Goal: Task Accomplishment & Management: Use online tool/utility

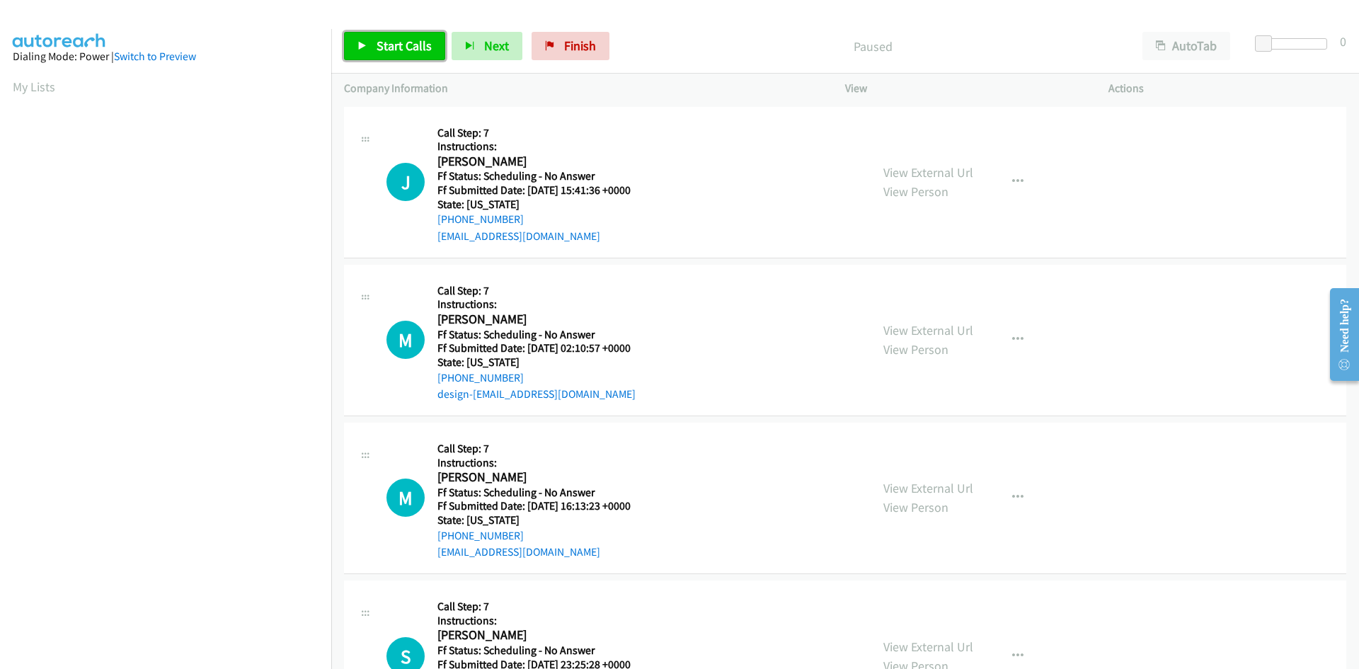
click at [397, 55] on link "Start Calls" at bounding box center [394, 46] width 101 height 28
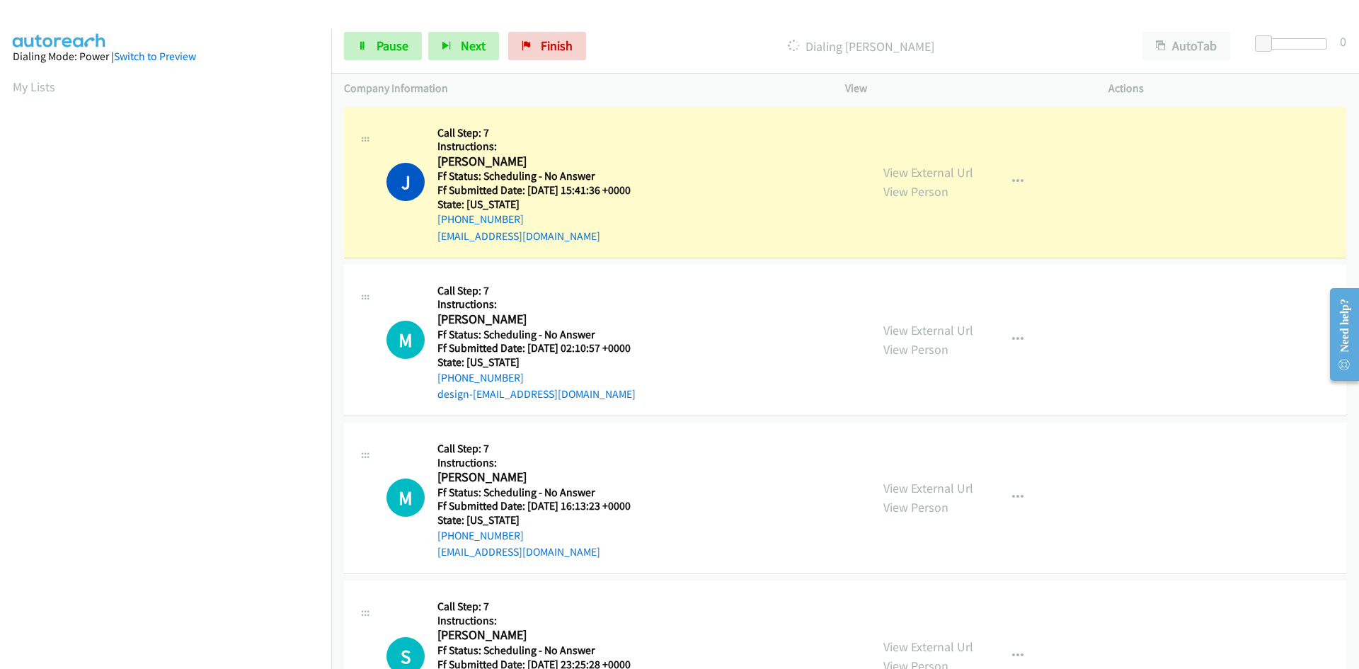
scroll to position [125, 0]
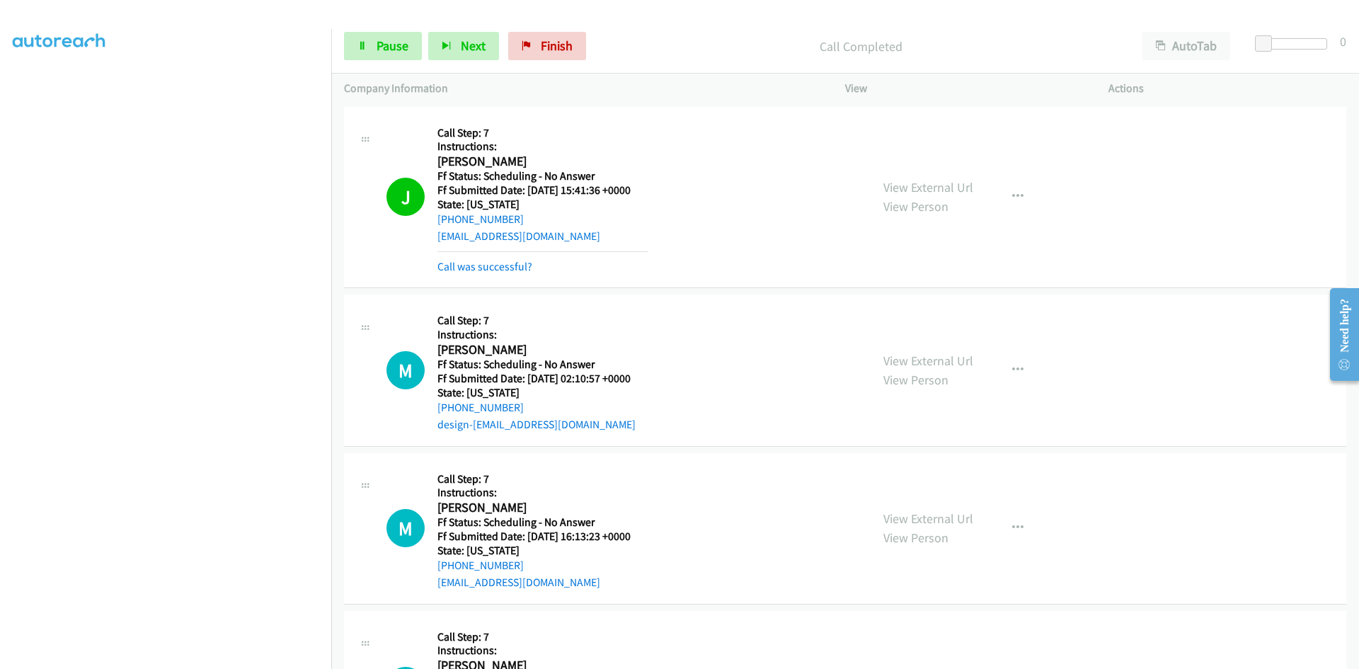
click at [893, 174] on div "View External Url View Person View External Url Email Schedule/Manage Callback …" at bounding box center [1009, 198] width 276 height 156
click at [893, 183] on link "View External Url" at bounding box center [928, 187] width 90 height 16
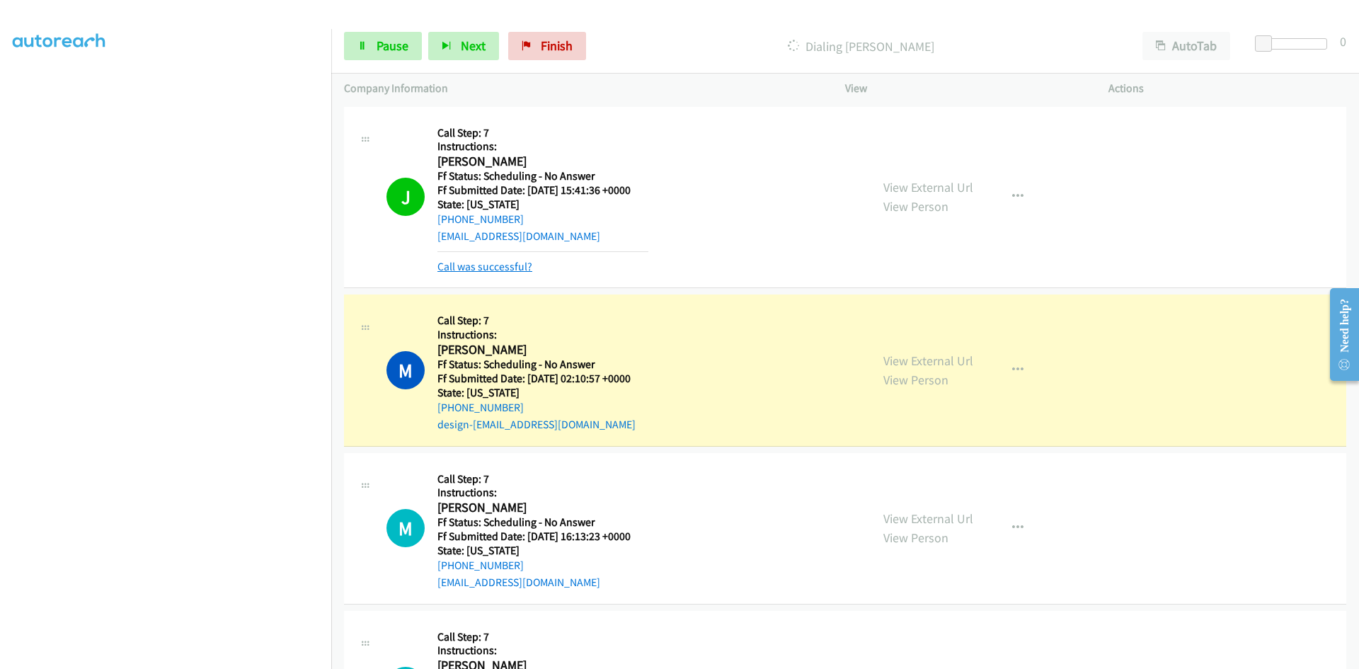
click at [462, 269] on link "Call was successful?" at bounding box center [484, 266] width 95 height 13
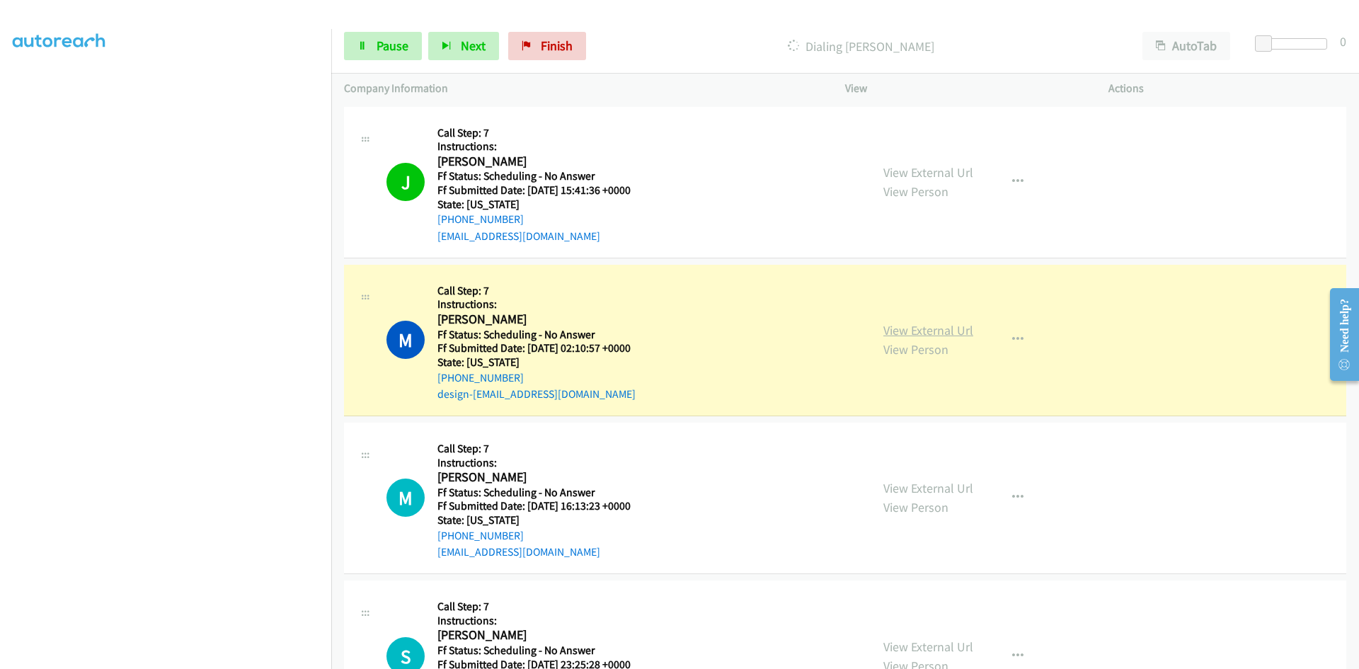
click at [961, 325] on link "View External Url" at bounding box center [928, 330] width 90 height 16
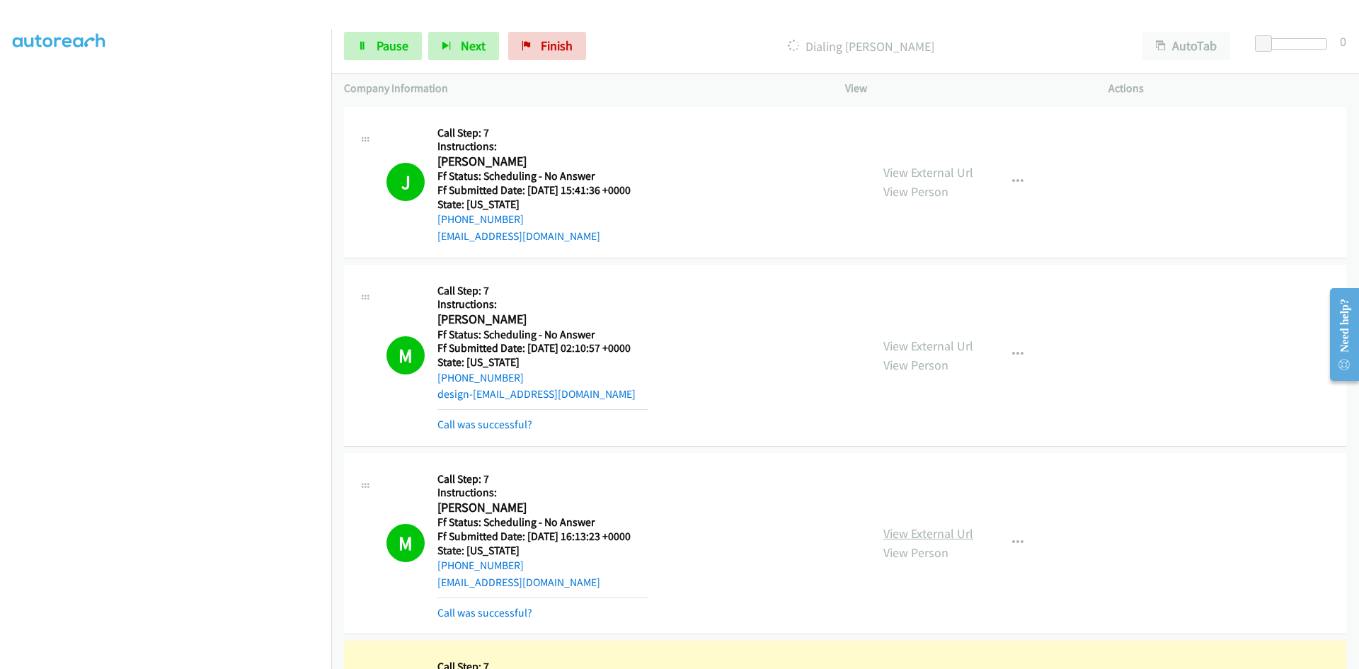
click at [926, 534] on link "View External Url" at bounding box center [928, 533] width 90 height 16
click at [466, 615] on link "Call was successful?" at bounding box center [484, 612] width 95 height 13
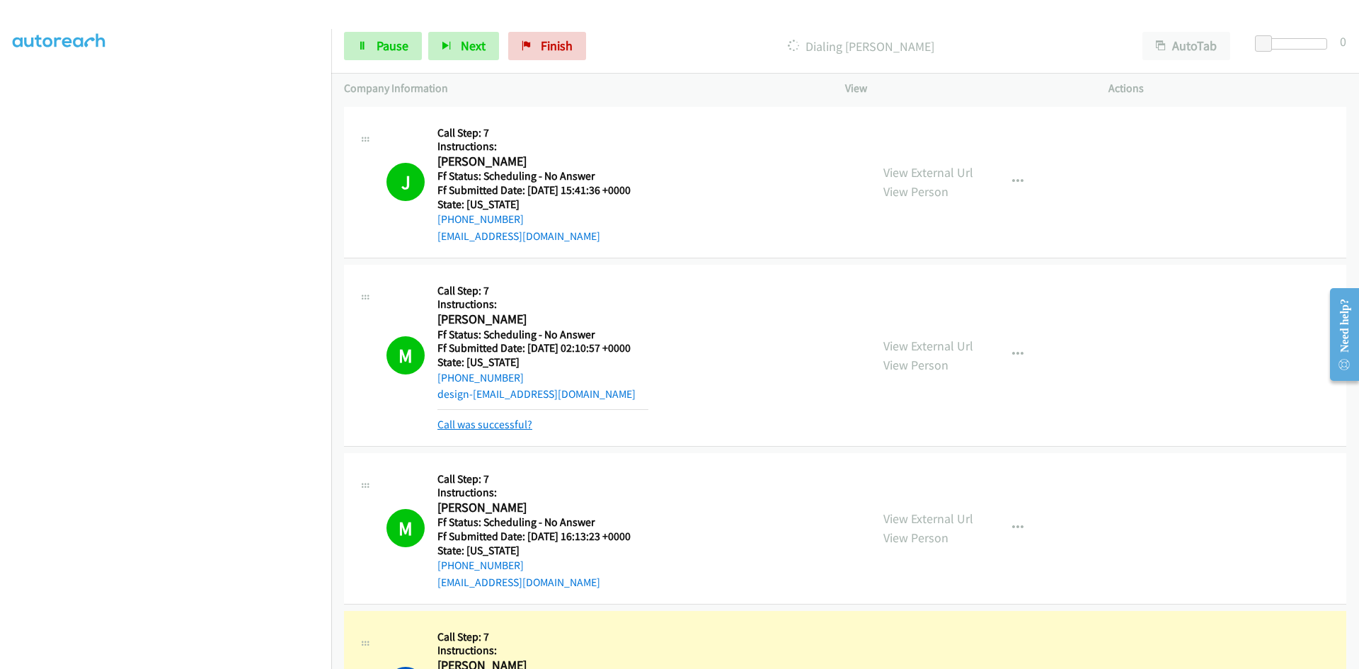
click at [499, 428] on link "Call was successful?" at bounding box center [484, 424] width 95 height 13
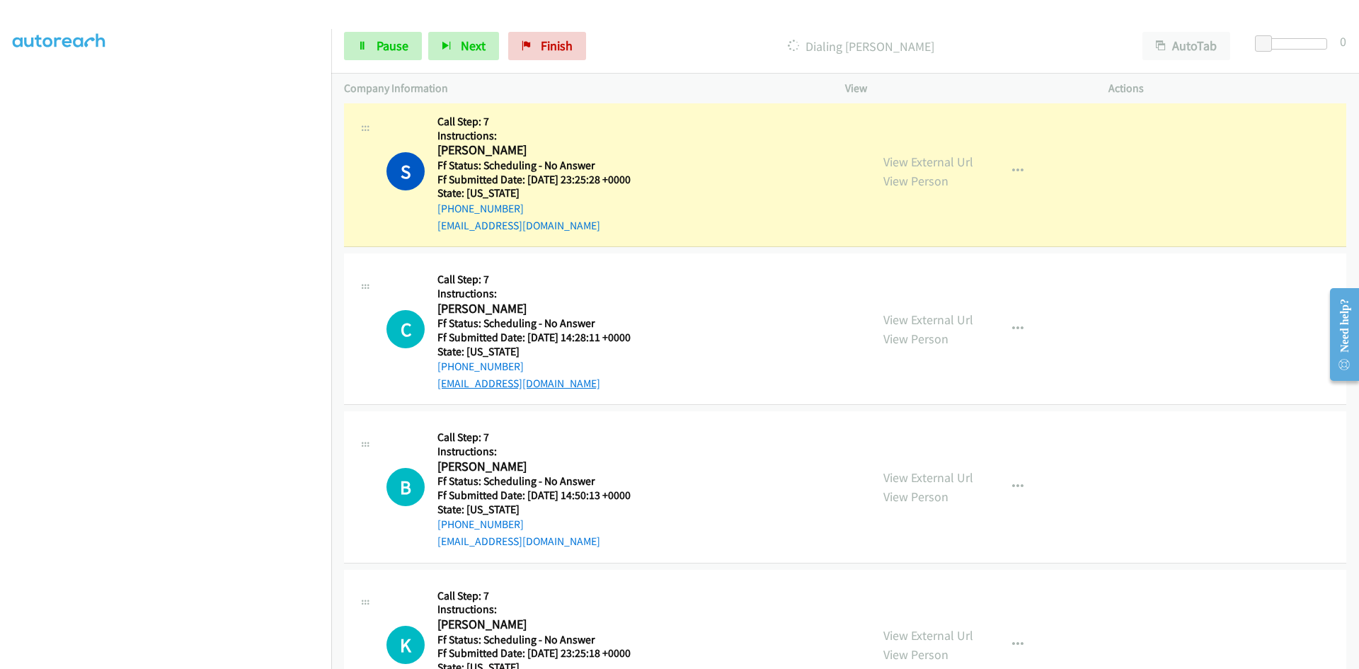
scroll to position [495, 0]
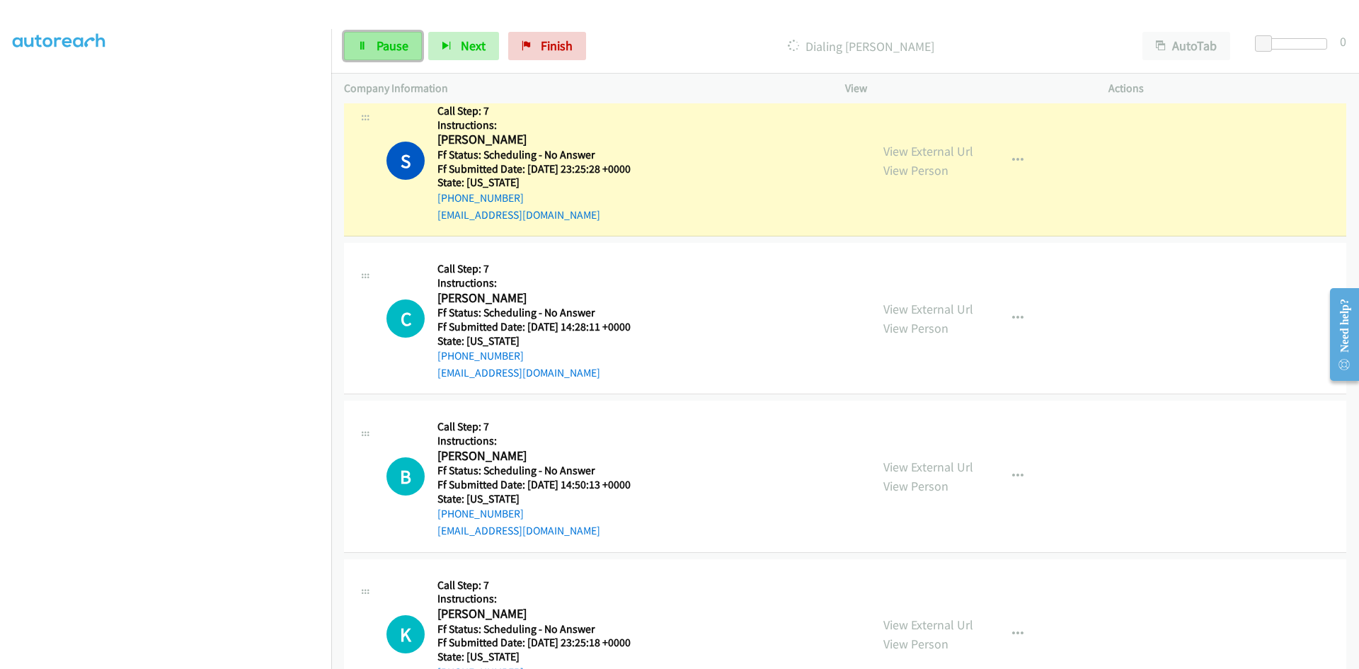
click at [375, 35] on link "Pause" at bounding box center [383, 46] width 78 height 28
click at [959, 149] on link "View External Url" at bounding box center [928, 151] width 90 height 16
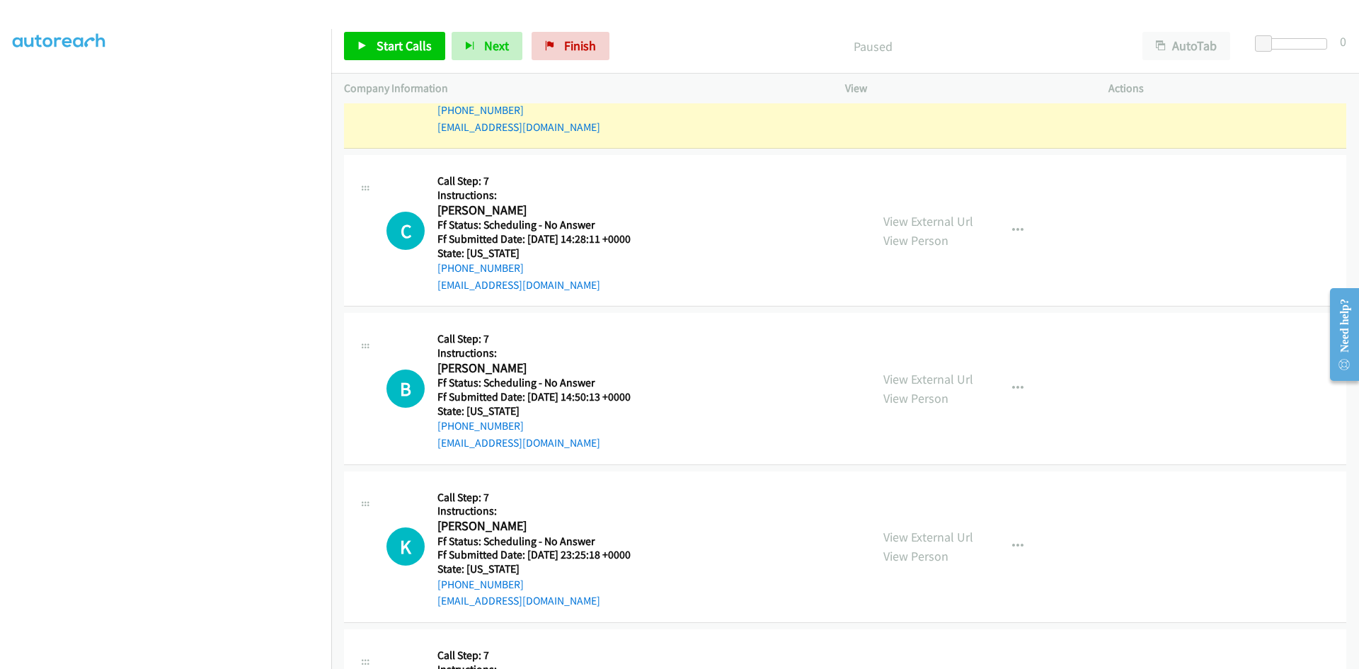
scroll to position [637, 0]
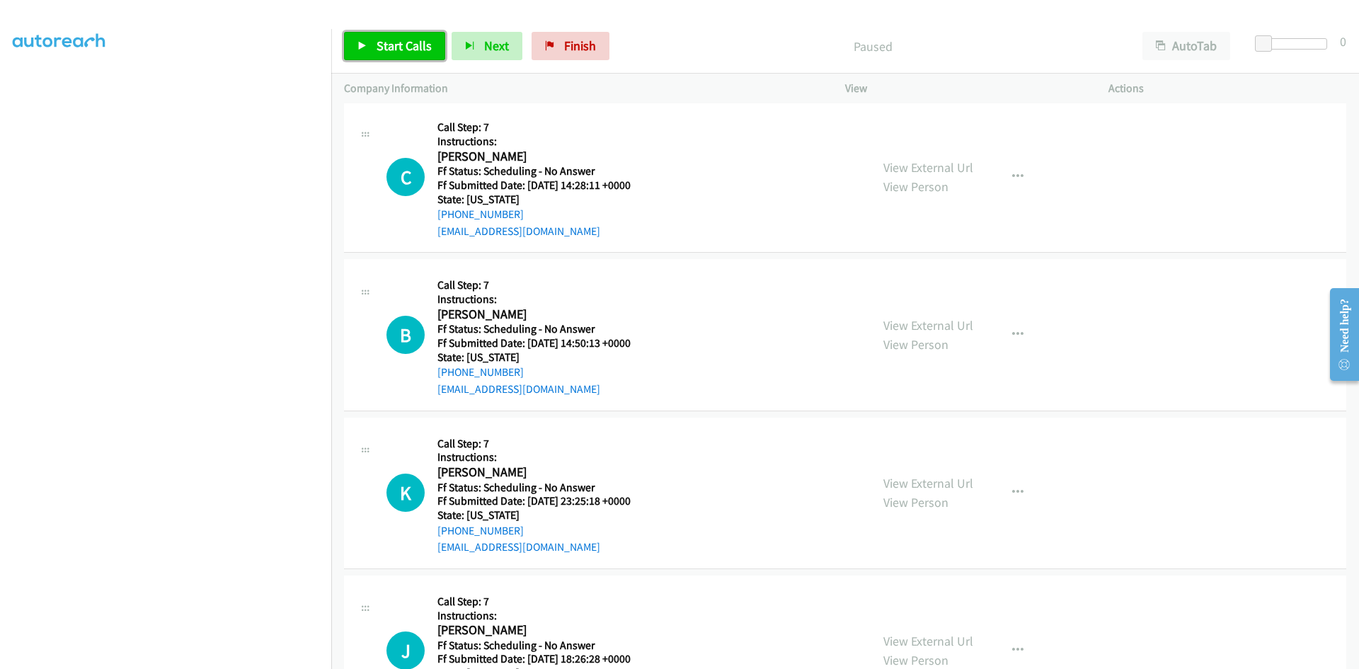
click at [411, 52] on span "Start Calls" at bounding box center [404, 46] width 55 height 16
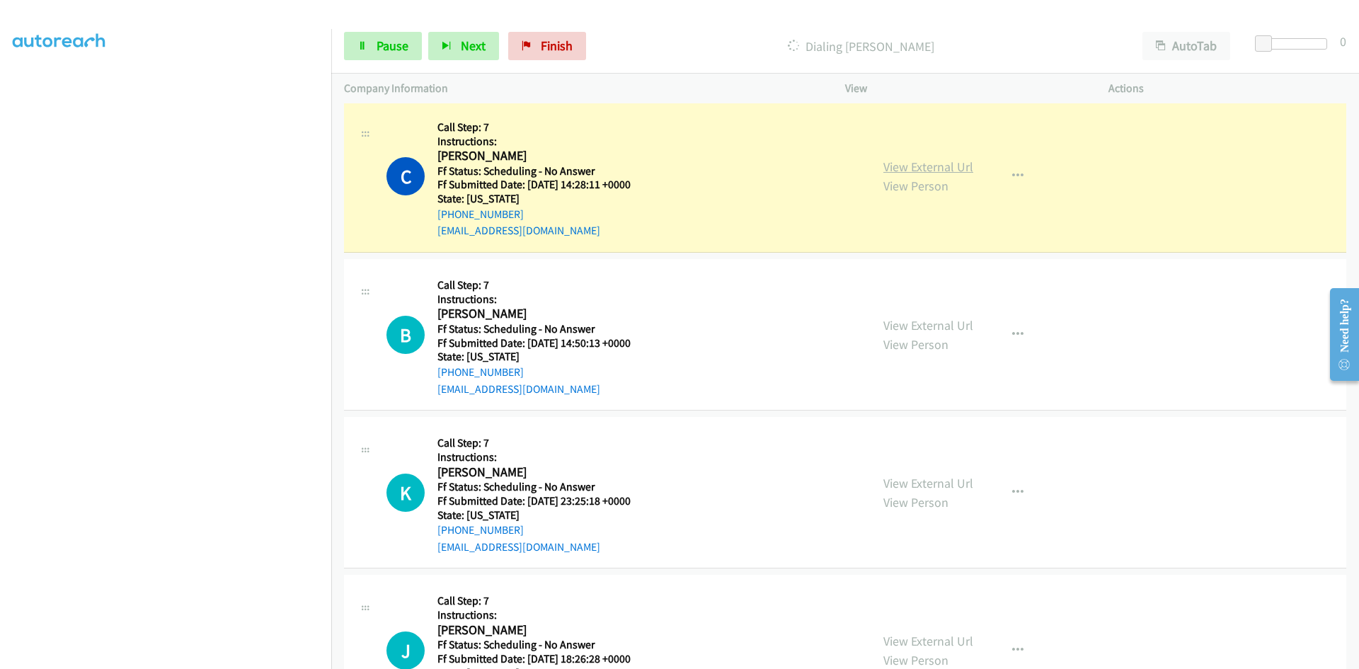
click at [947, 171] on link "View External Url" at bounding box center [928, 167] width 90 height 16
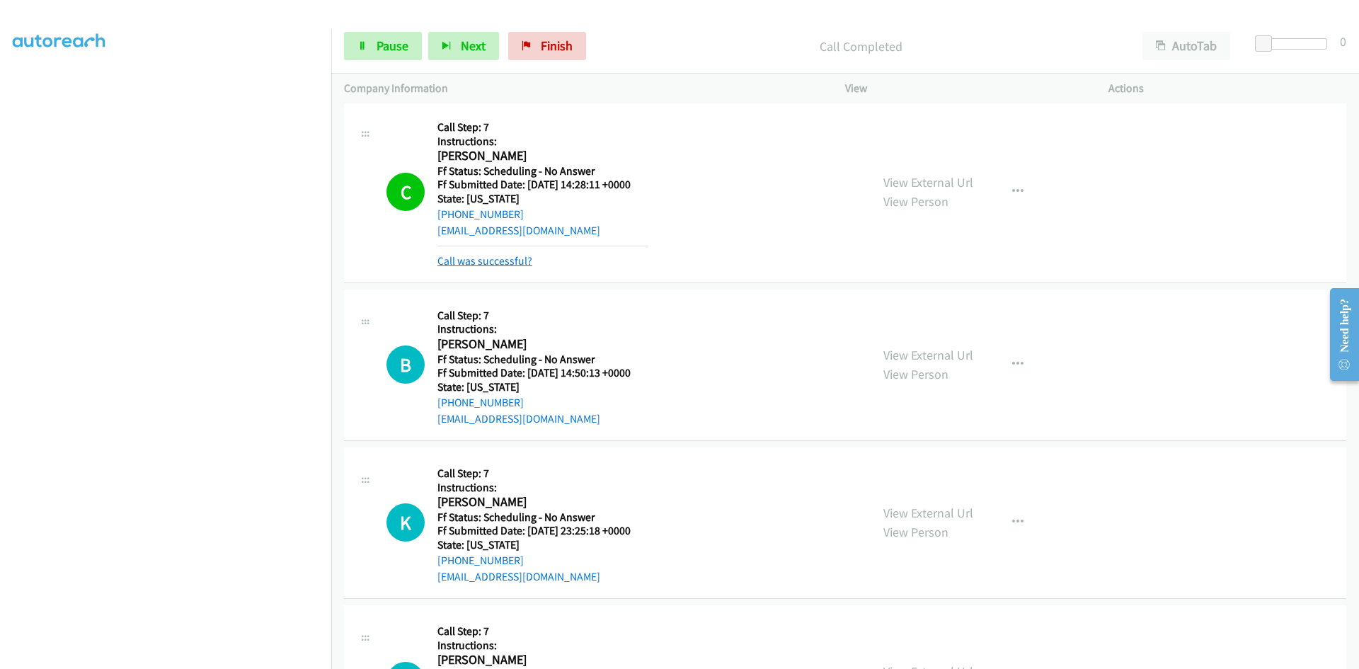
click at [522, 259] on link "Call was successful?" at bounding box center [484, 260] width 95 height 13
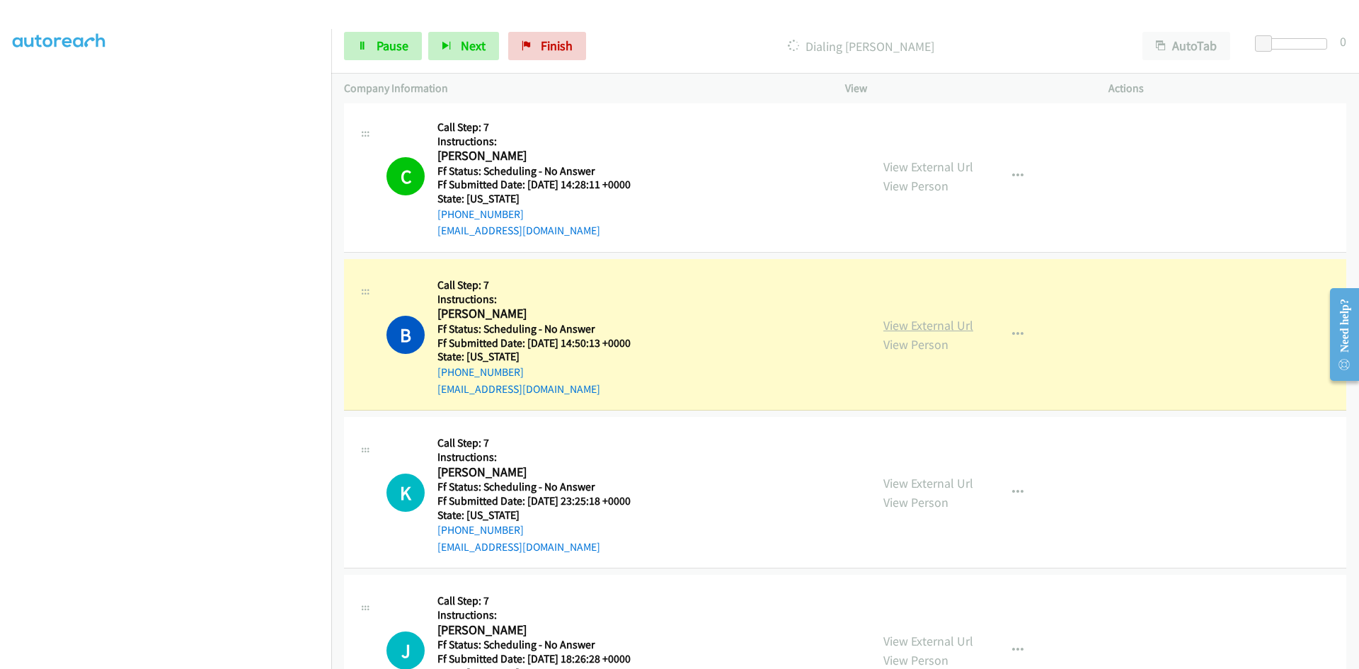
click at [965, 327] on link "View External Url" at bounding box center [928, 325] width 90 height 16
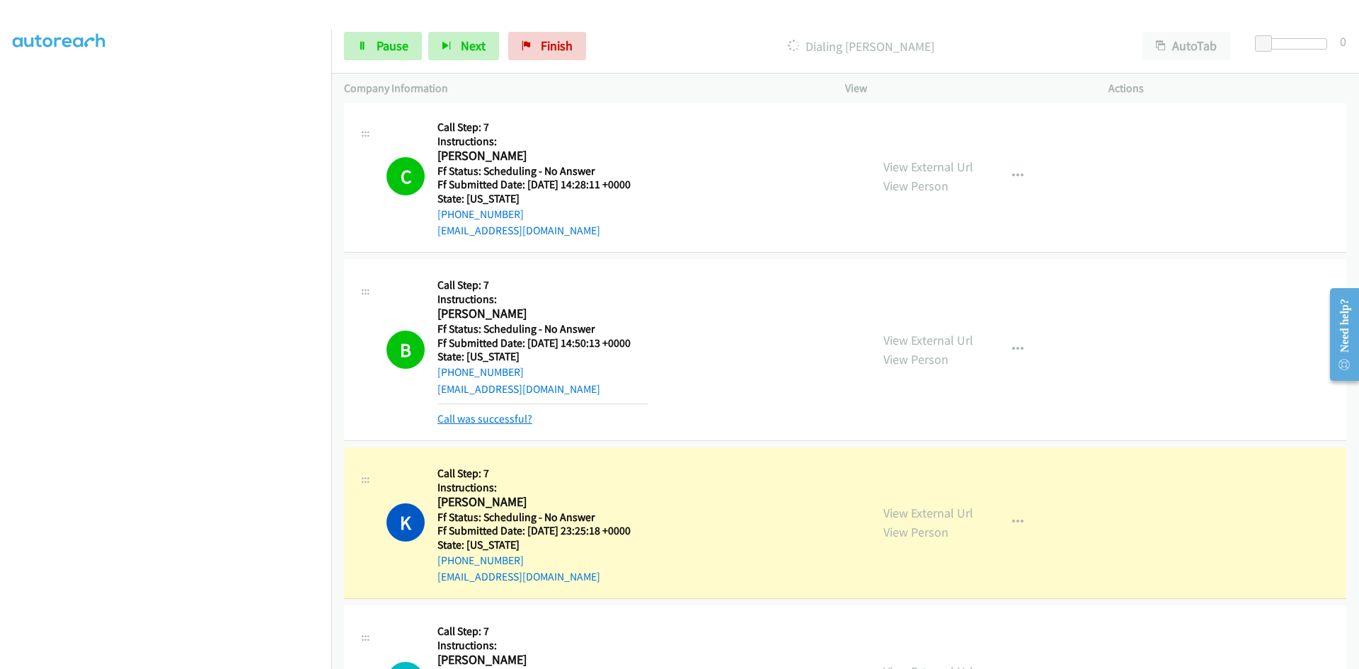
click at [484, 417] on link "Call was successful?" at bounding box center [484, 418] width 95 height 13
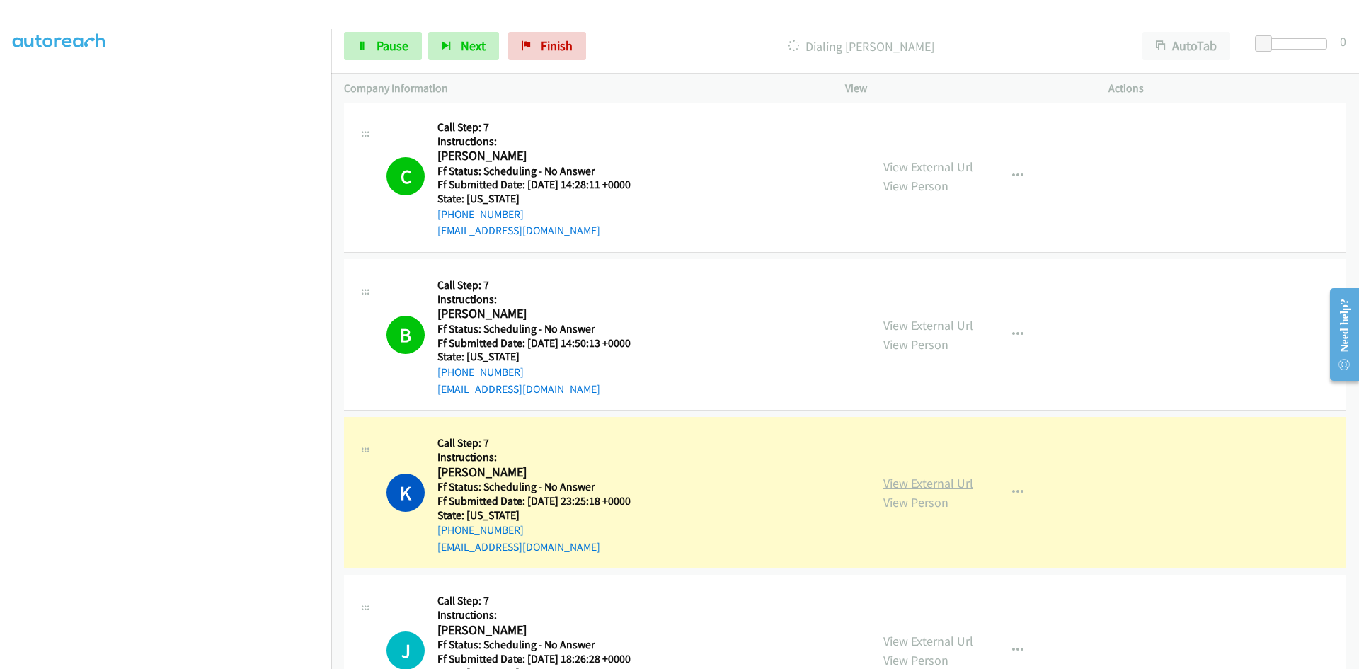
click at [949, 482] on link "View External Url" at bounding box center [928, 483] width 90 height 16
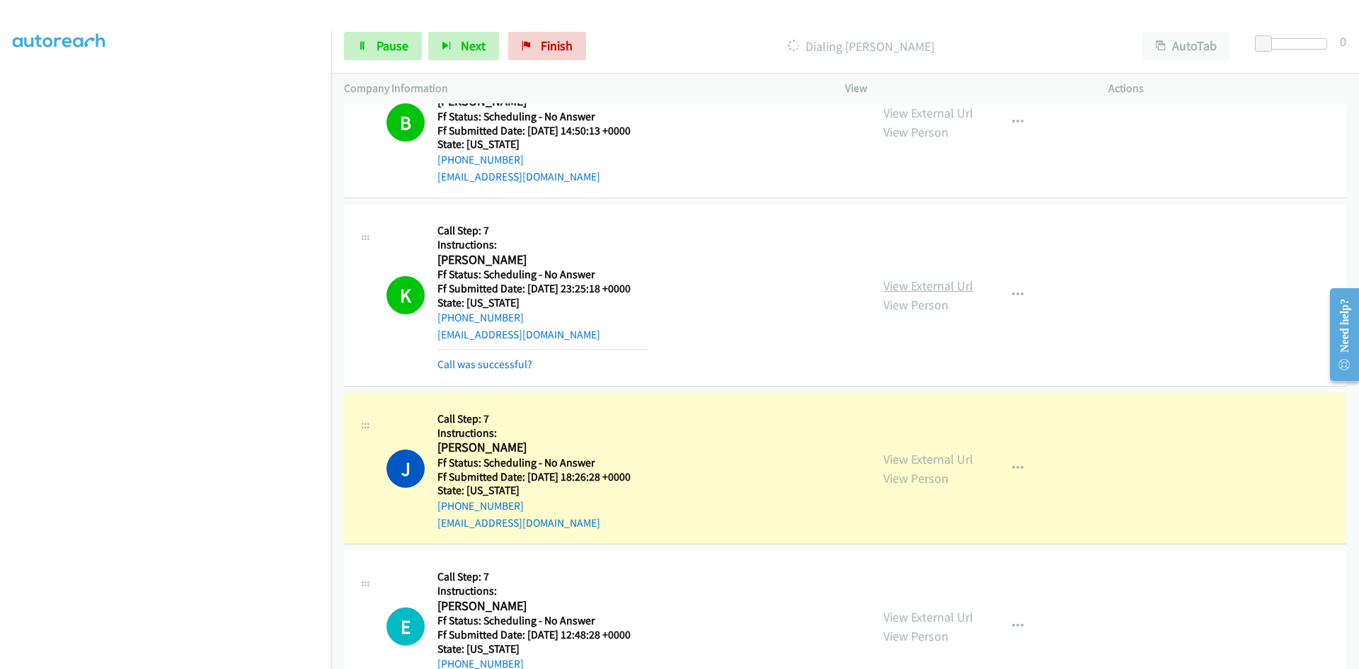
scroll to position [1021, 0]
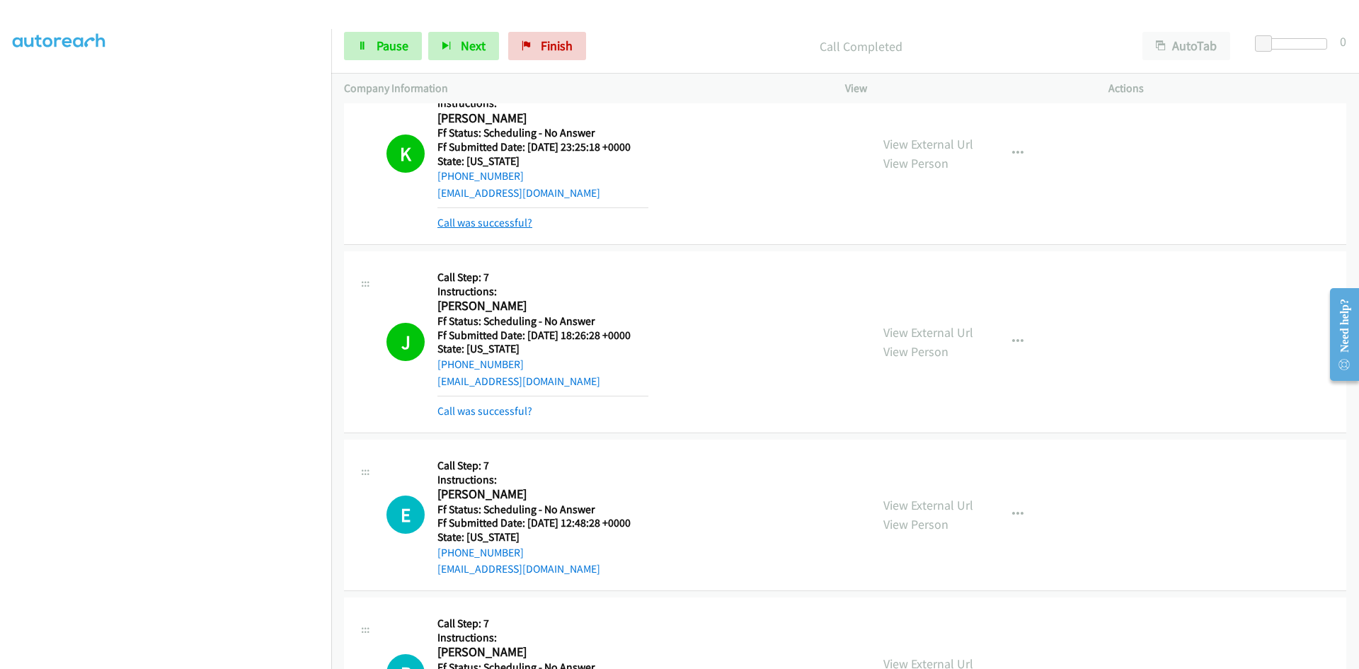
click at [493, 228] on link "Call was successful?" at bounding box center [484, 222] width 95 height 13
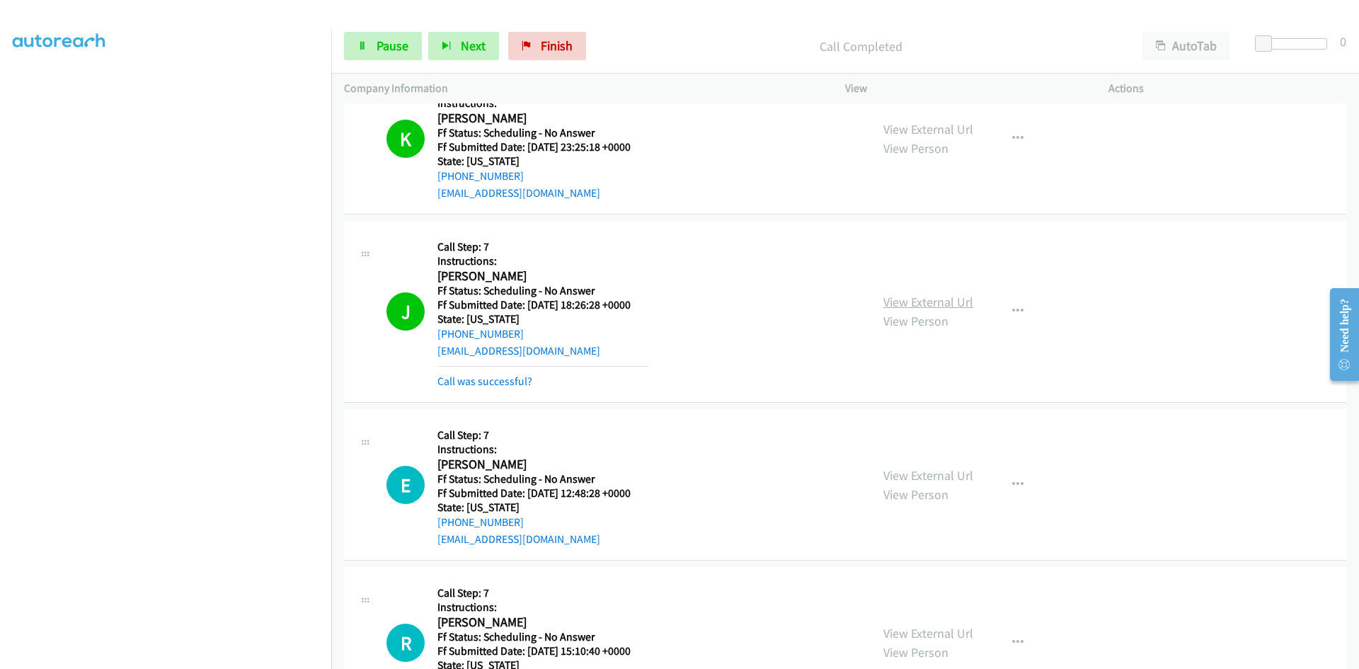
click at [931, 303] on link "View External Url" at bounding box center [928, 302] width 90 height 16
click at [517, 384] on link "Call was successful?" at bounding box center [484, 380] width 95 height 13
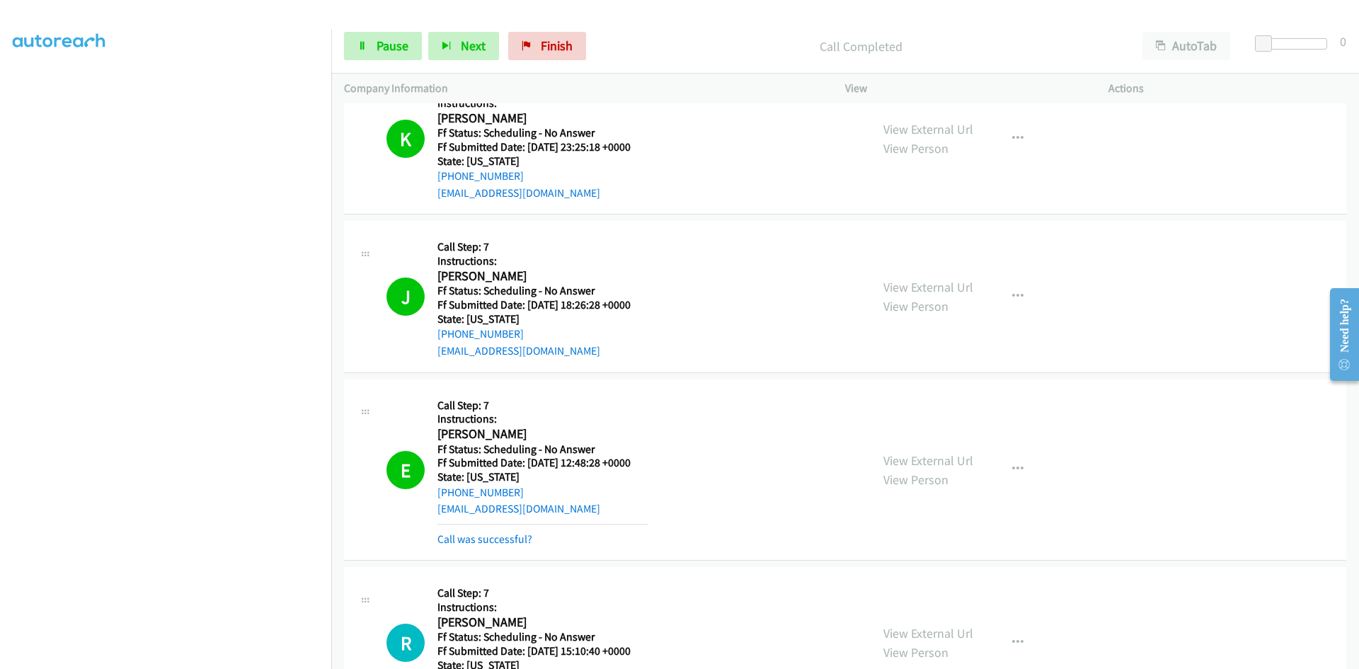
click at [945, 446] on div "View External Url View Person View External Url Email Schedule/Manage Callback …" at bounding box center [1009, 470] width 276 height 156
click at [954, 461] on link "View External Url" at bounding box center [928, 460] width 90 height 16
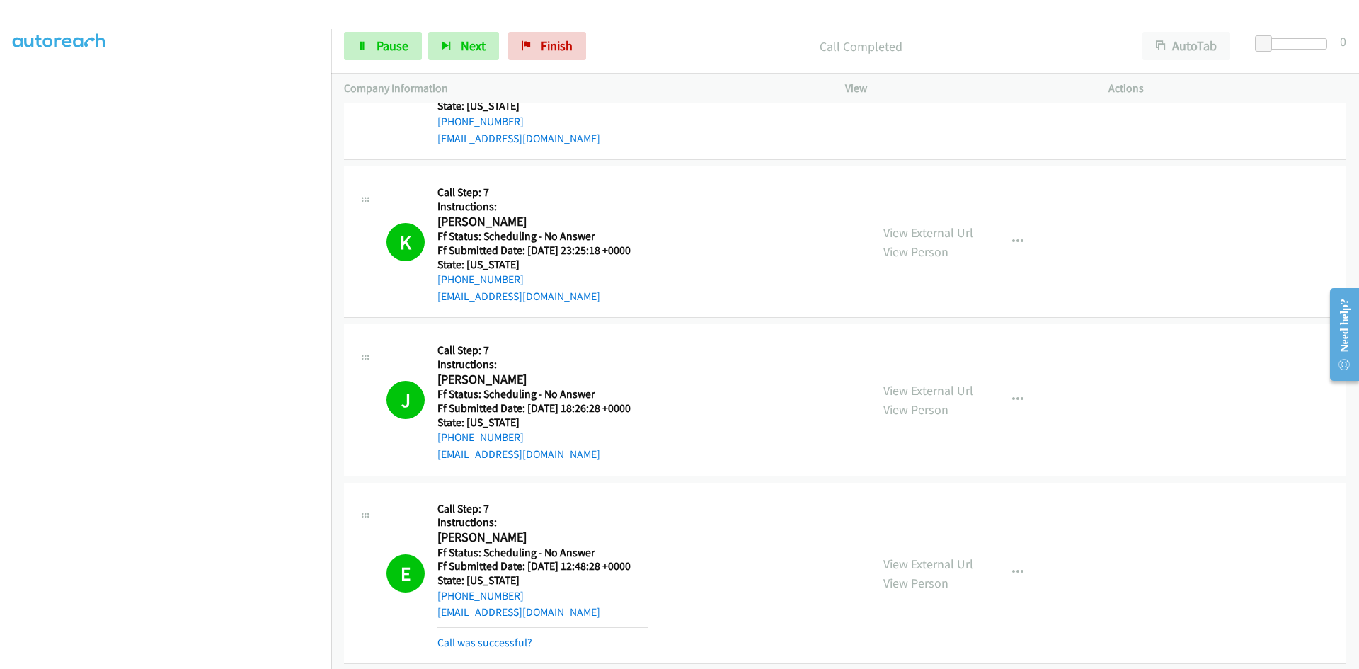
scroll to position [951, 0]
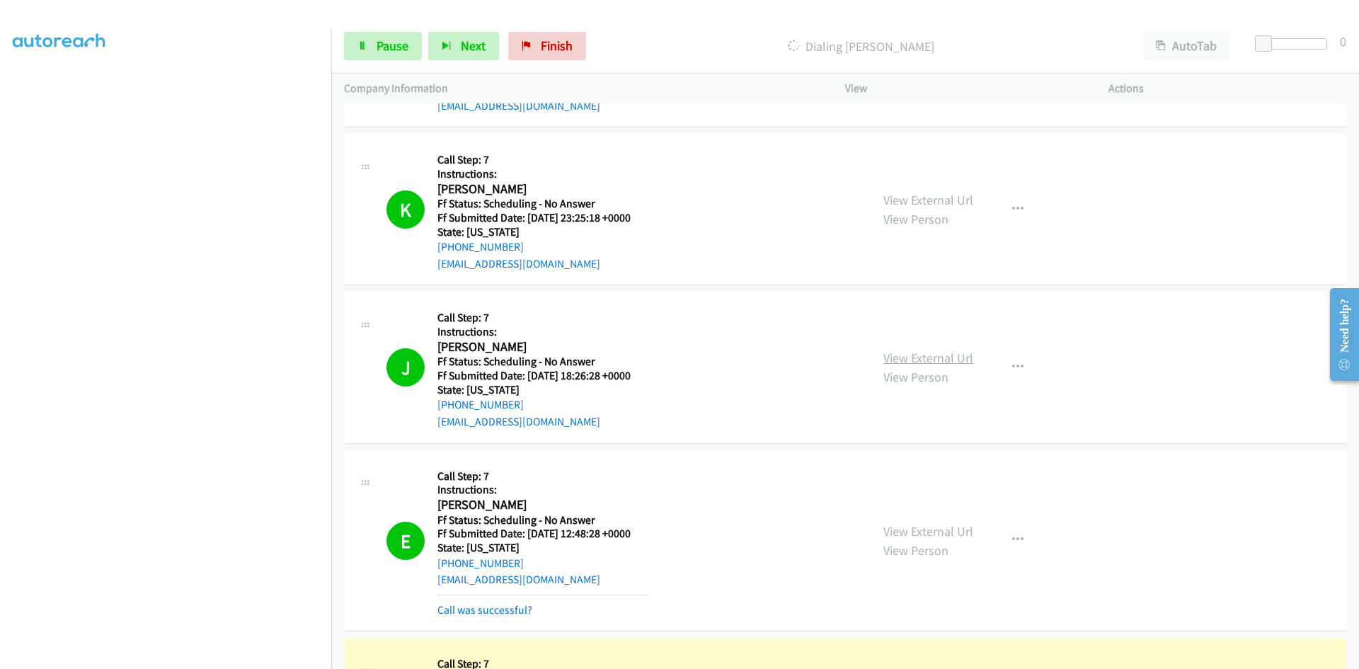
click at [960, 358] on link "View External Url" at bounding box center [928, 358] width 90 height 16
click at [949, 529] on link "View External Url" at bounding box center [928, 531] width 90 height 16
click at [503, 608] on link "Call was successful?" at bounding box center [484, 609] width 95 height 13
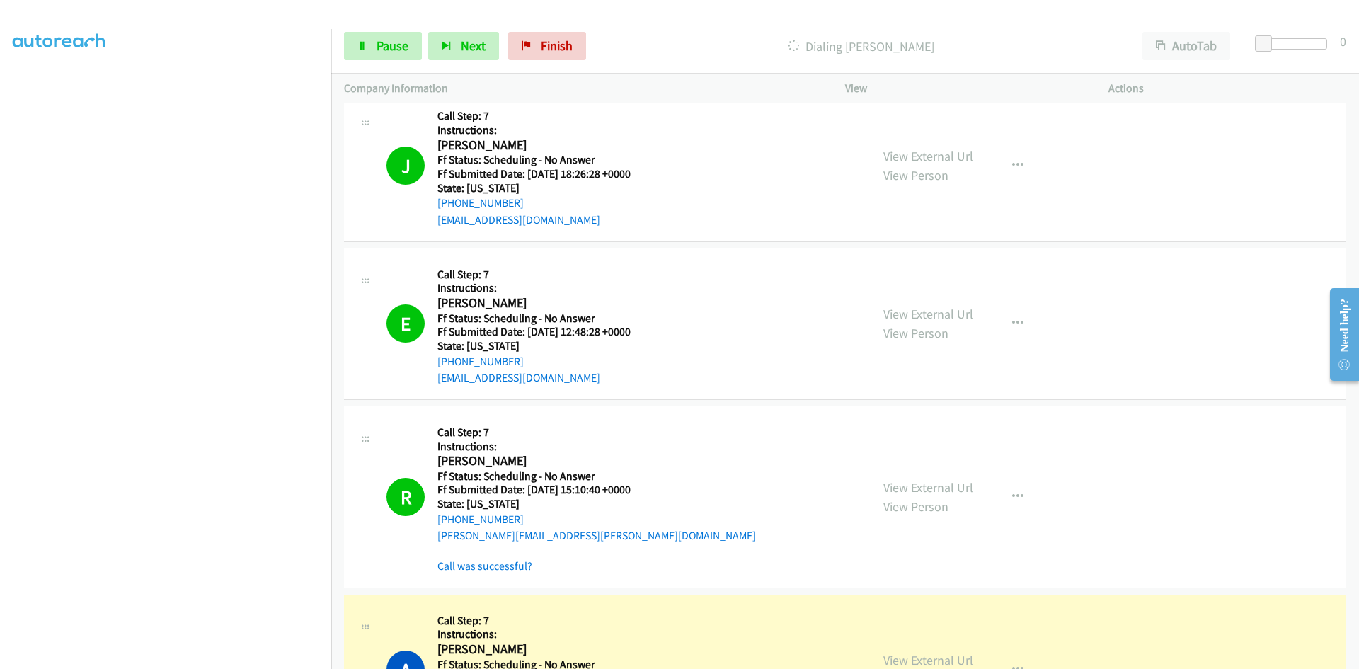
scroll to position [1305, 0]
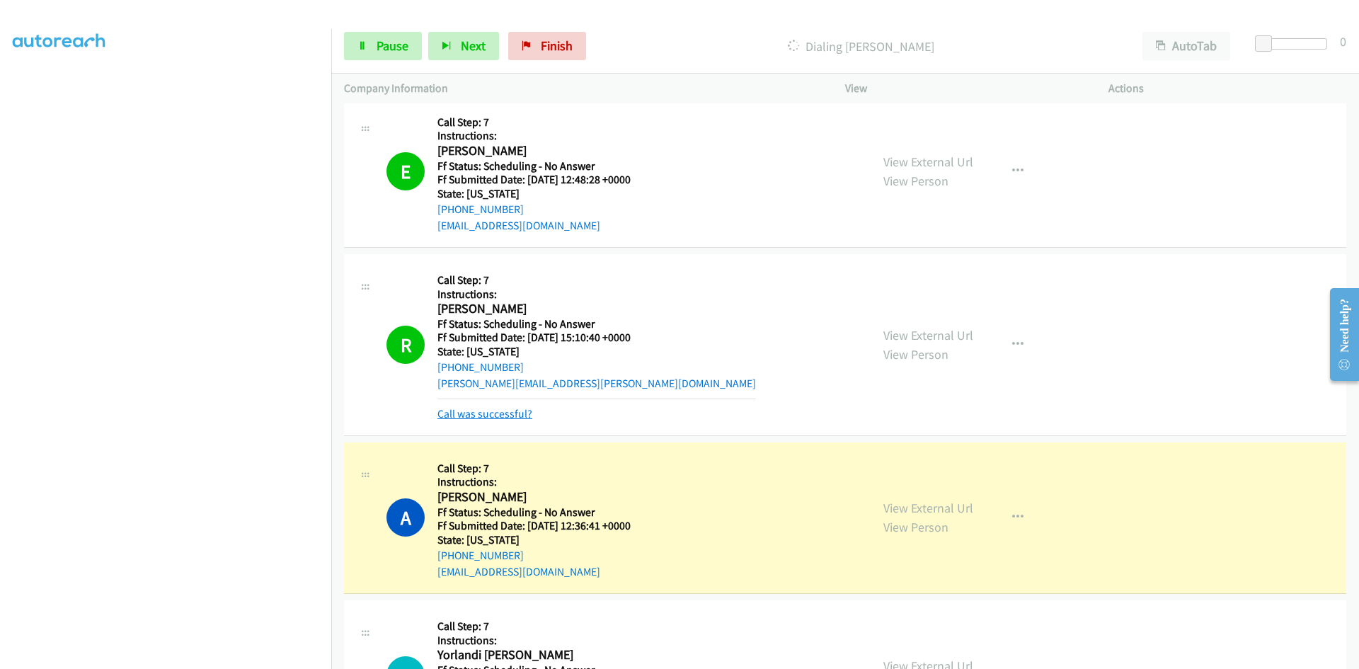
click at [522, 413] on link "Call was successful?" at bounding box center [484, 413] width 95 height 13
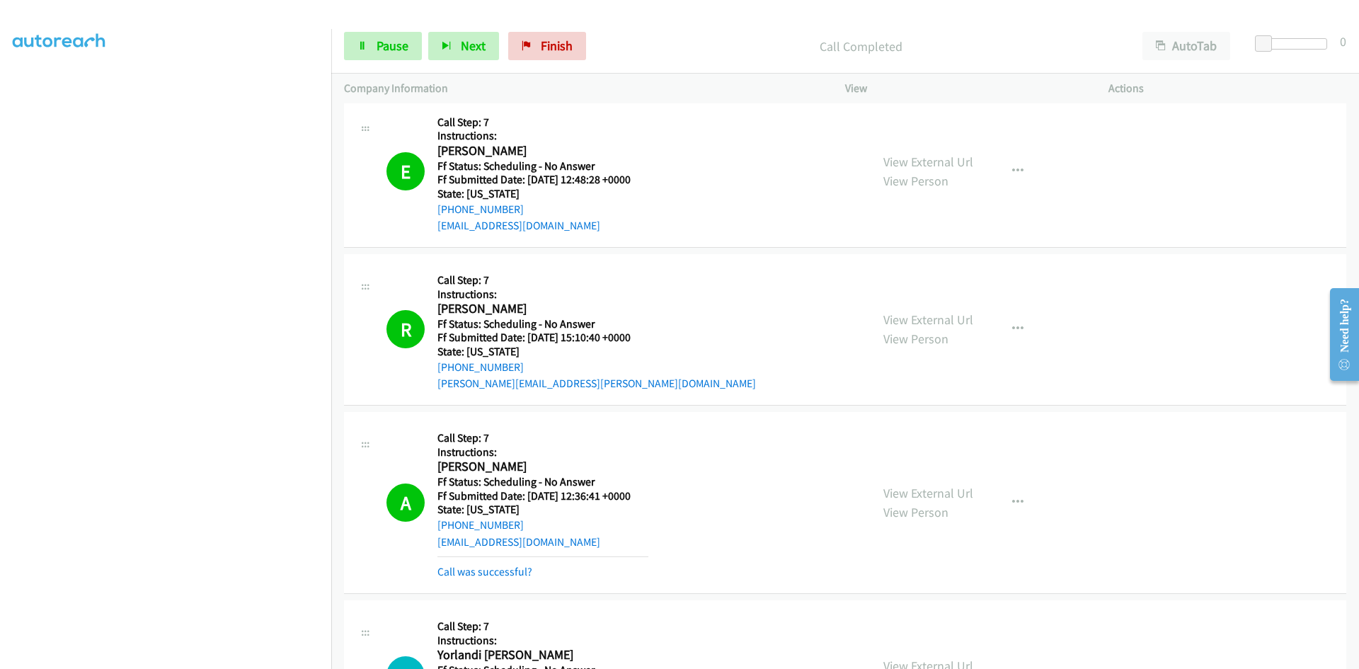
click at [958, 480] on div "View External Url View Person View External Url Email Schedule/Manage Callback …" at bounding box center [1009, 503] width 276 height 156
click at [959, 488] on link "View External Url" at bounding box center [928, 493] width 90 height 16
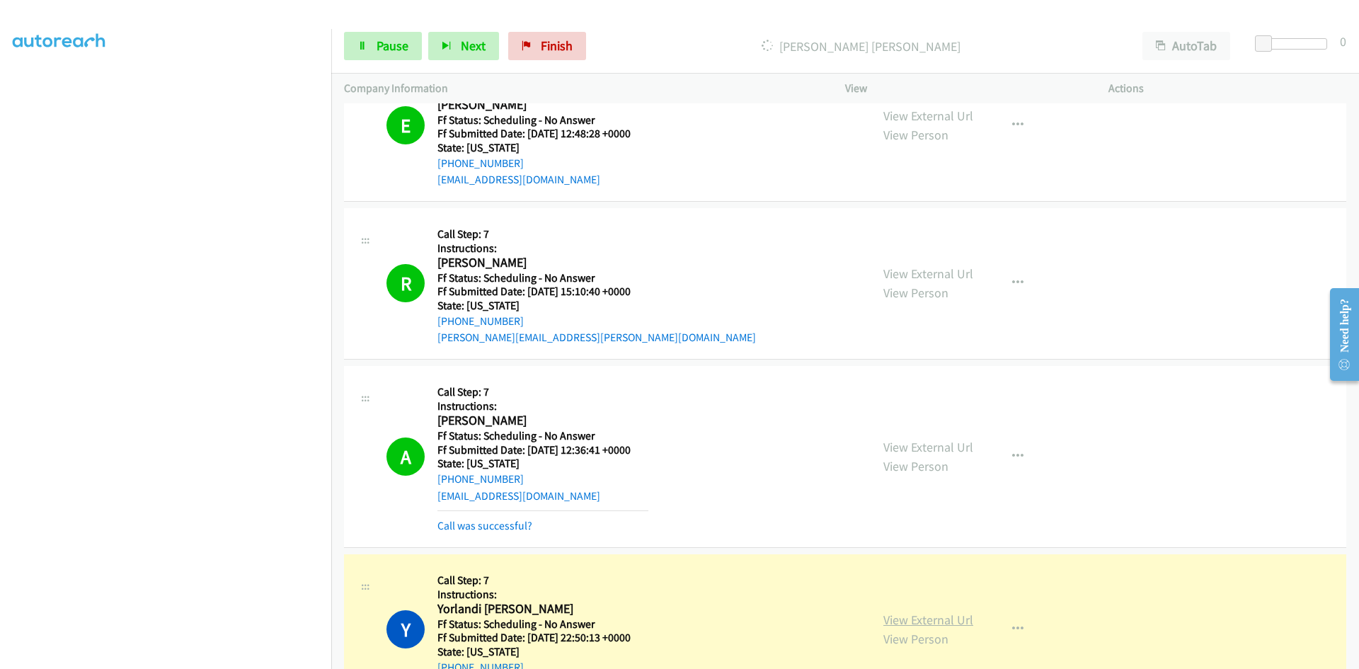
scroll to position [1375, 0]
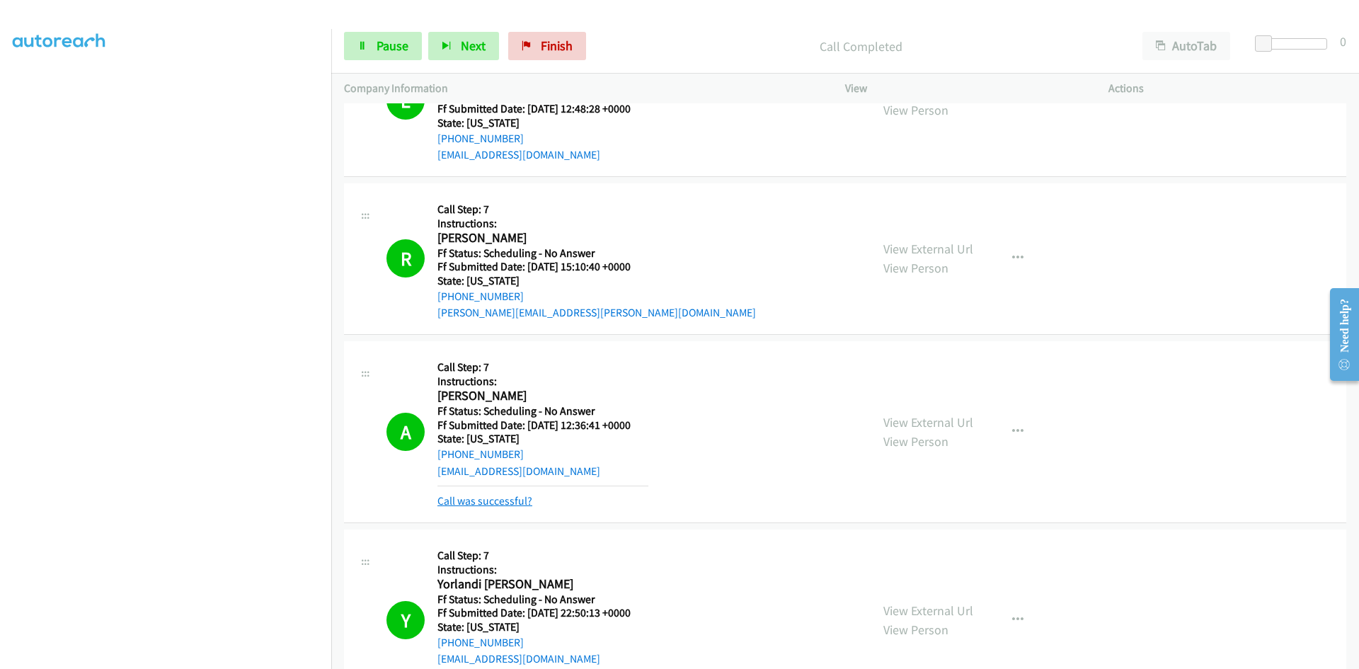
click at [454, 498] on link "Call was successful?" at bounding box center [484, 500] width 95 height 13
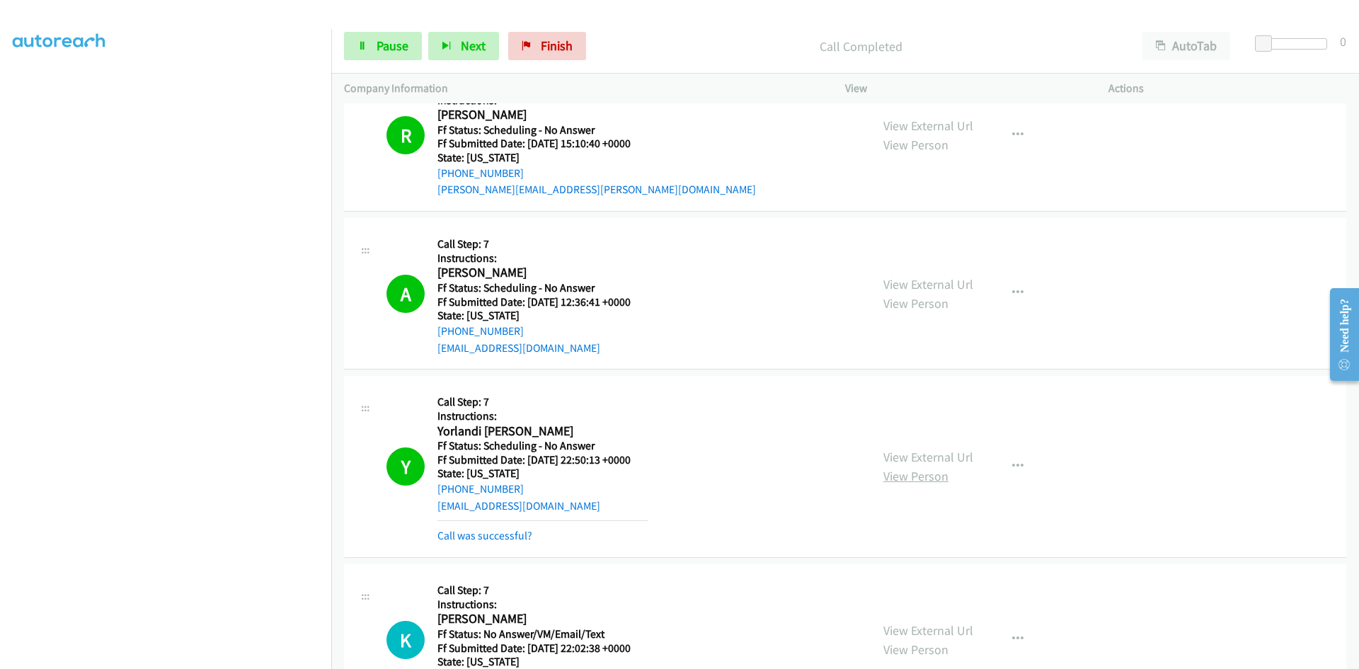
scroll to position [1517, 0]
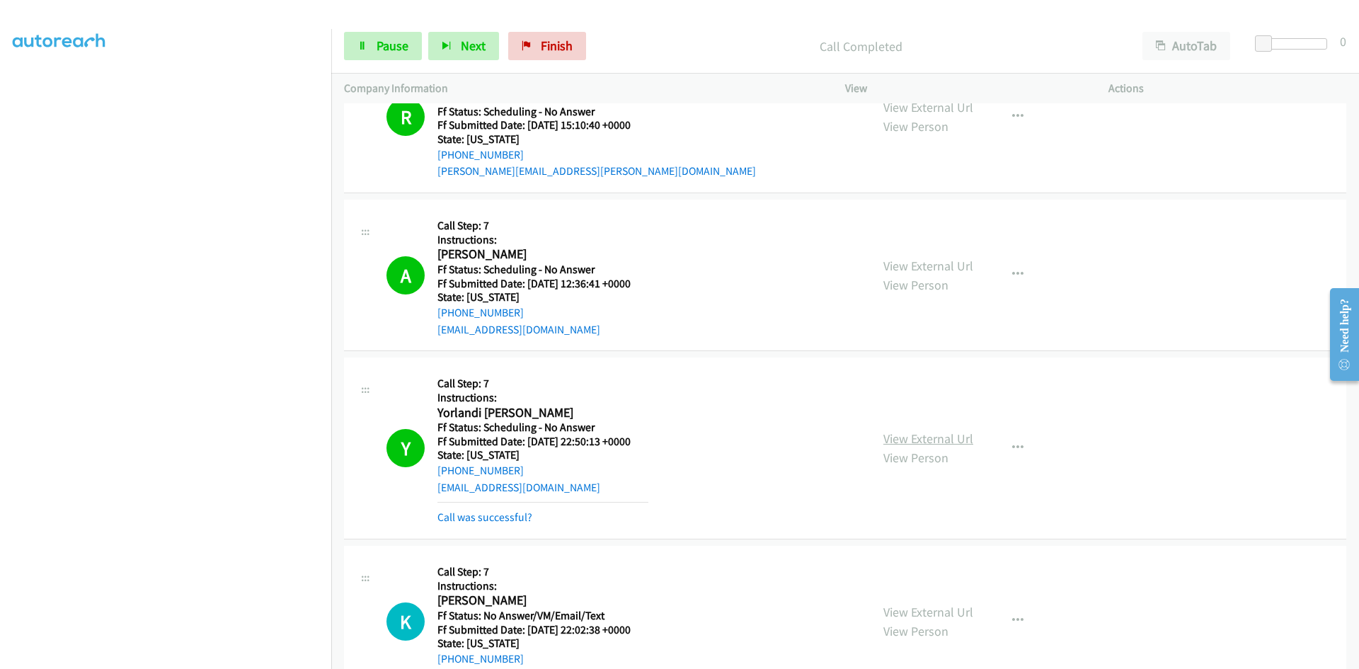
click at [943, 437] on link "View External Url" at bounding box center [928, 438] width 90 height 16
click at [489, 520] on link "Call was successful?" at bounding box center [484, 516] width 95 height 13
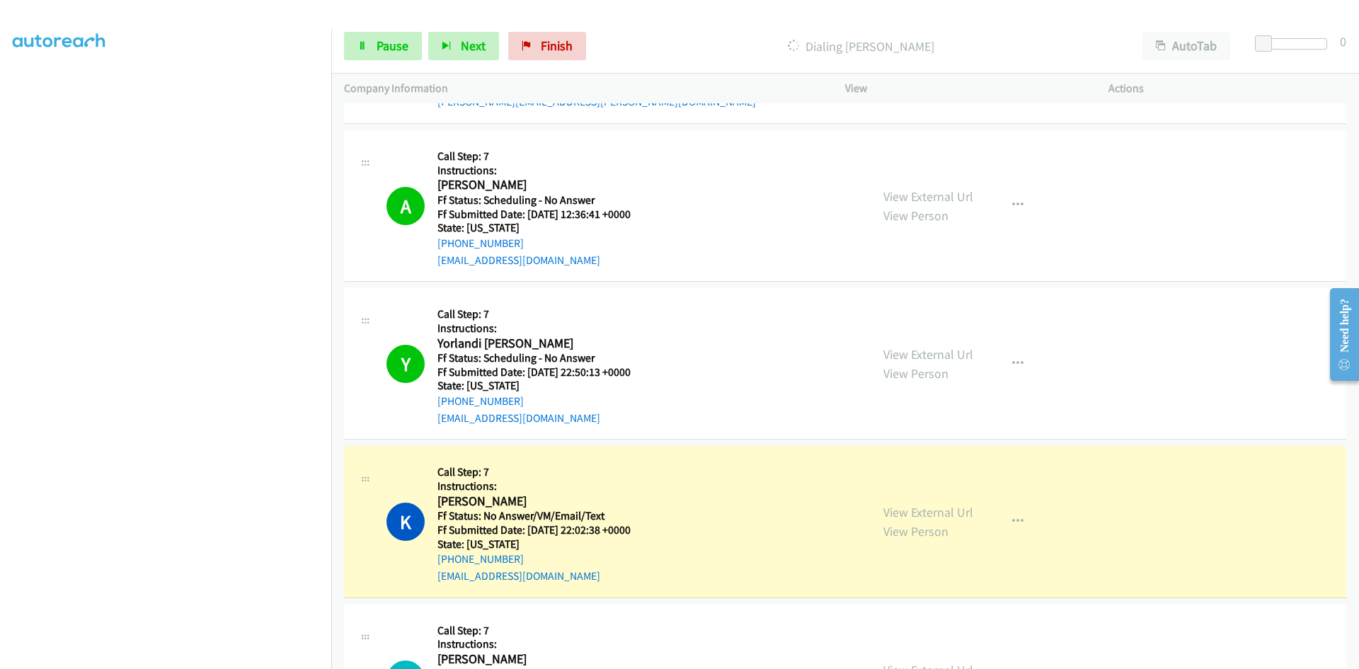
scroll to position [1800, 0]
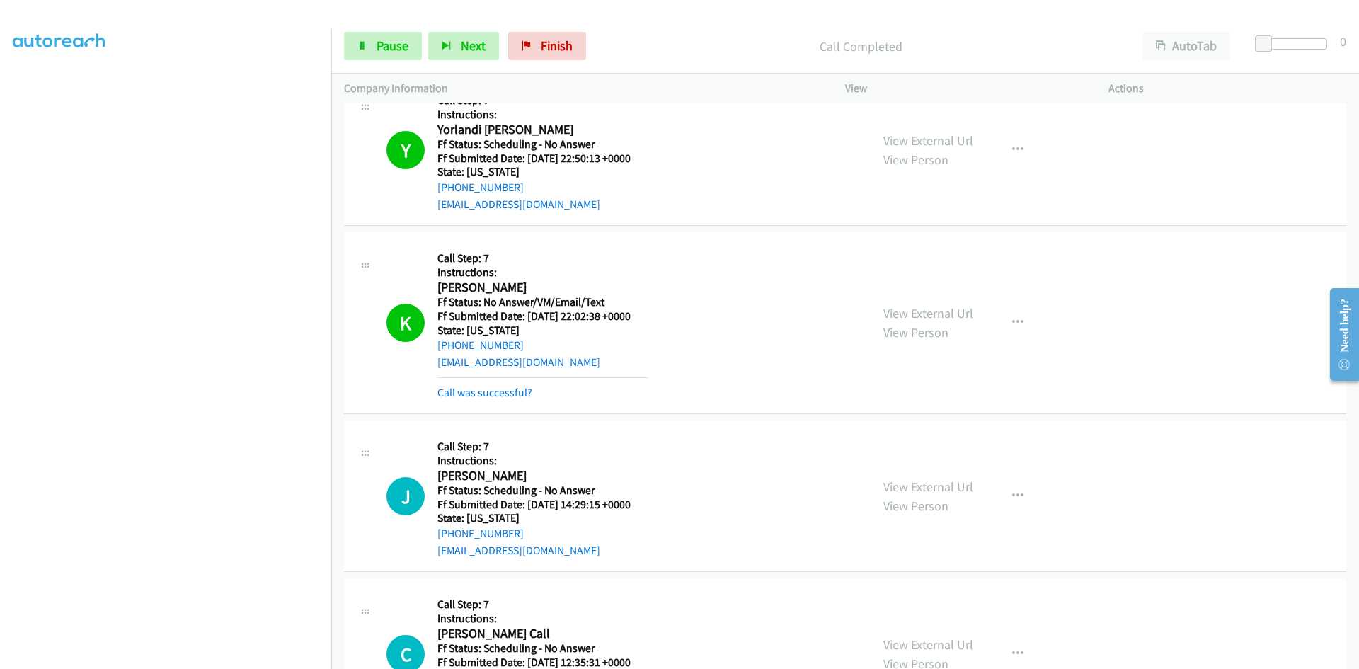
click at [942, 302] on div "View External Url View Person View External Url Email Schedule/Manage Callback …" at bounding box center [1009, 323] width 276 height 156
click at [942, 311] on link "View External Url" at bounding box center [928, 313] width 90 height 16
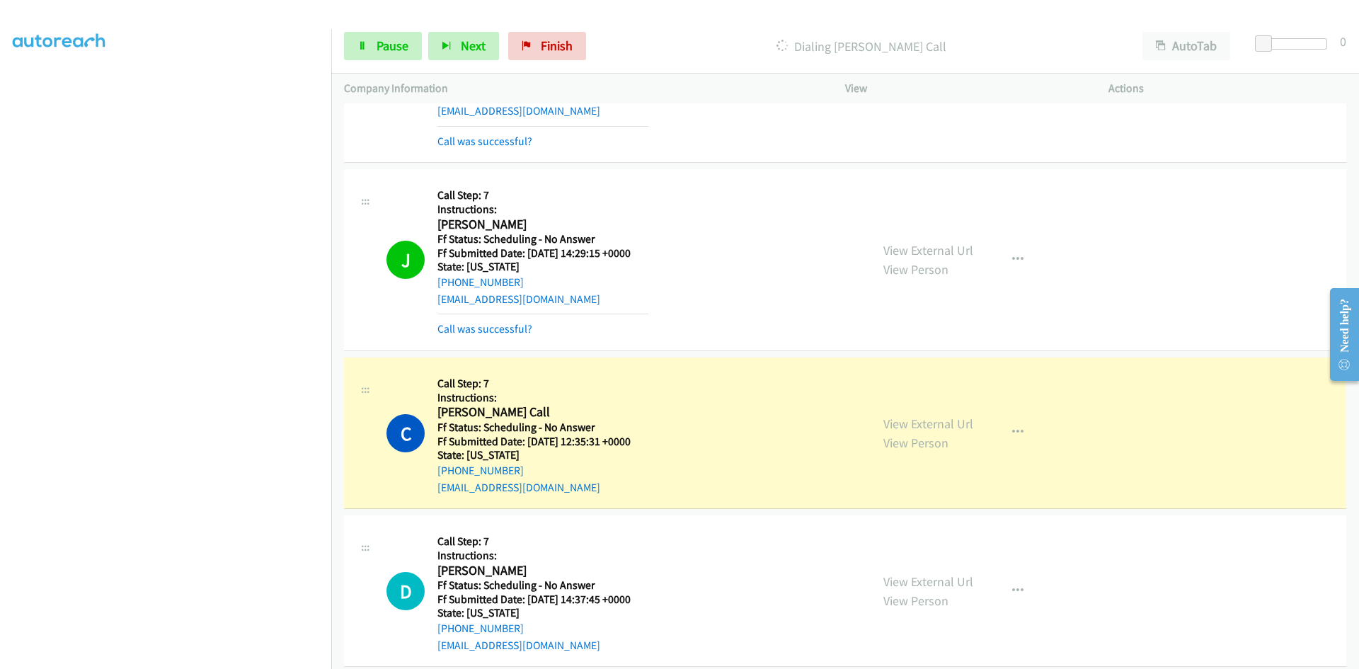
scroll to position [2012, 0]
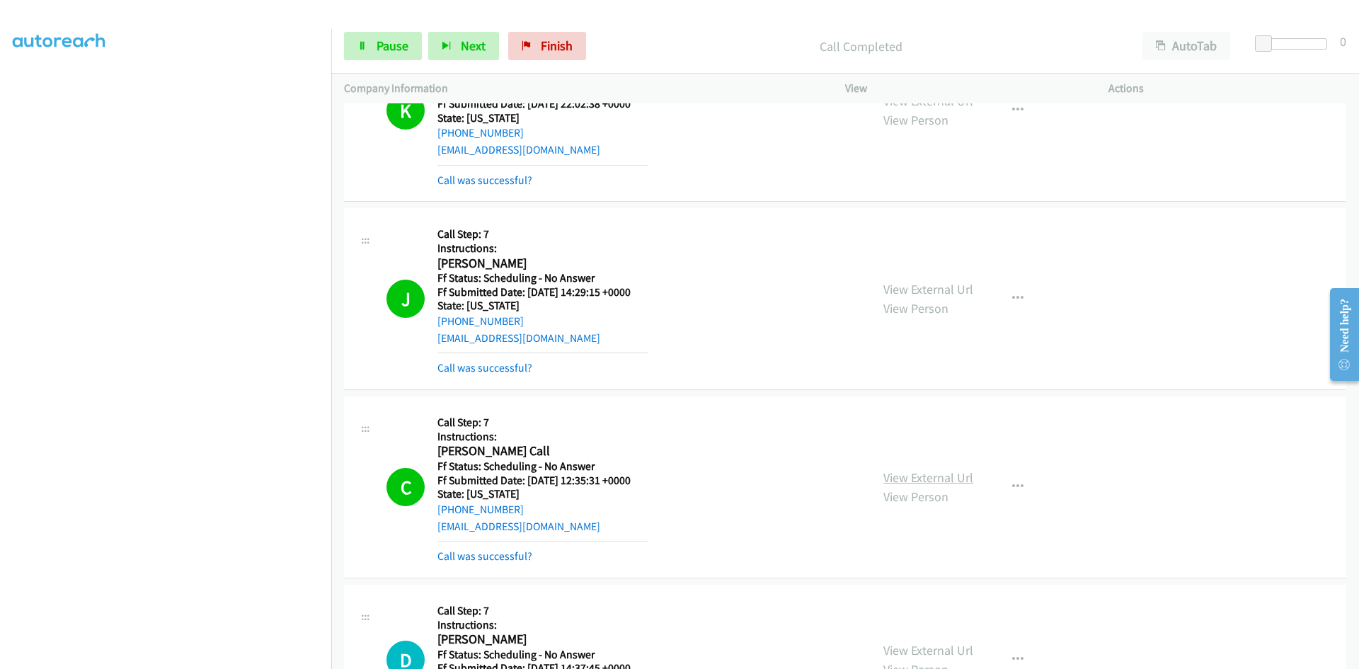
click at [934, 477] on link "View External Url" at bounding box center [928, 477] width 90 height 16
click at [478, 183] on link "Call was successful?" at bounding box center [484, 179] width 95 height 13
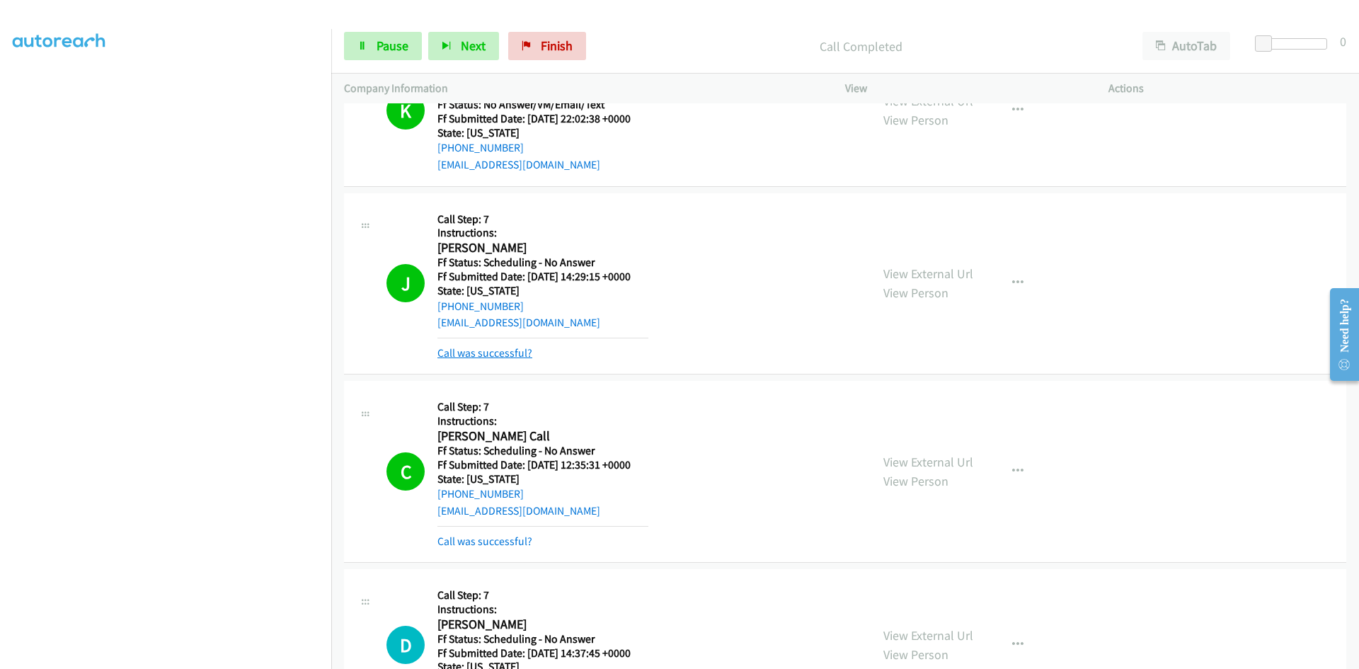
click at [505, 350] on link "Call was successful?" at bounding box center [484, 352] width 95 height 13
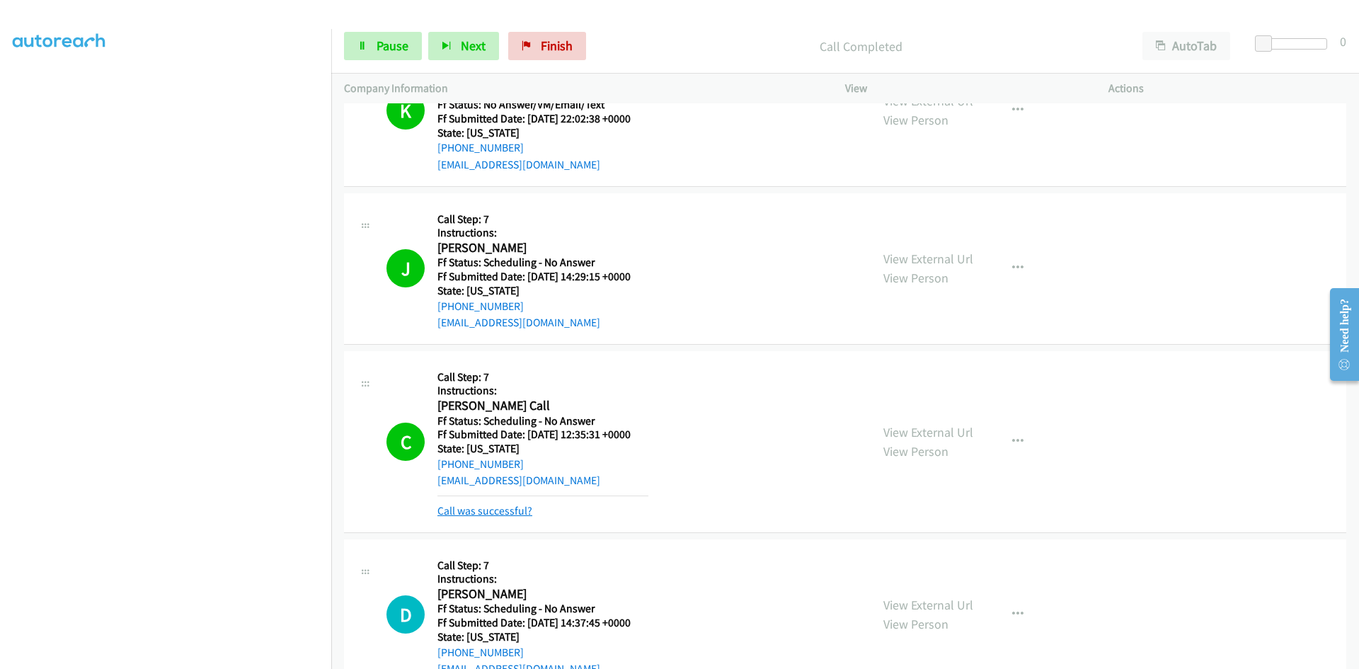
click at [483, 508] on link "Call was successful?" at bounding box center [484, 510] width 95 height 13
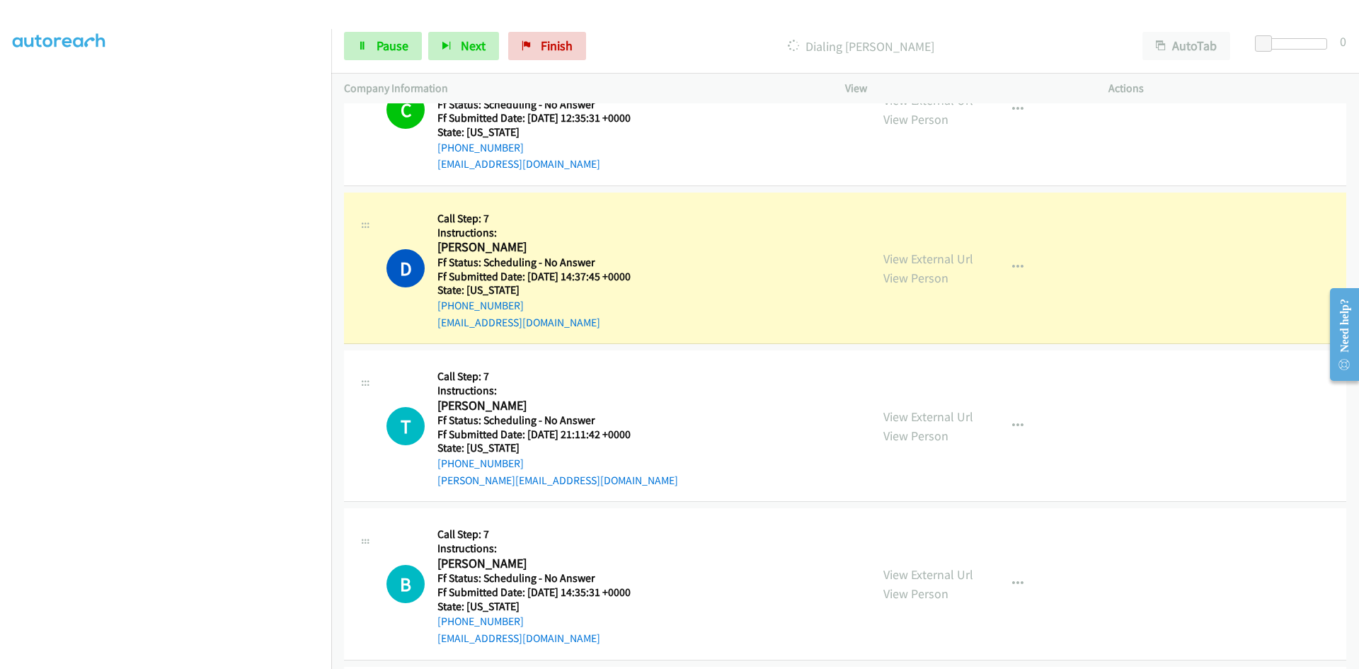
scroll to position [2351, 0]
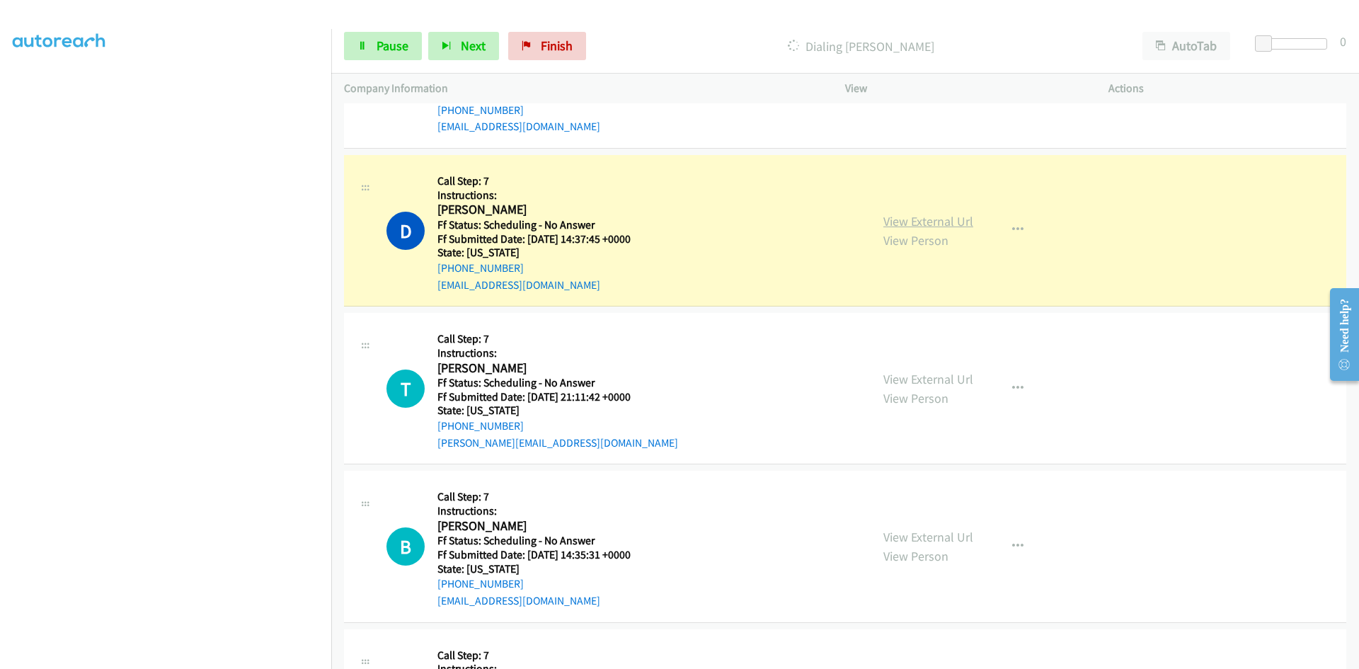
click at [958, 224] on link "View External Url" at bounding box center [928, 221] width 90 height 16
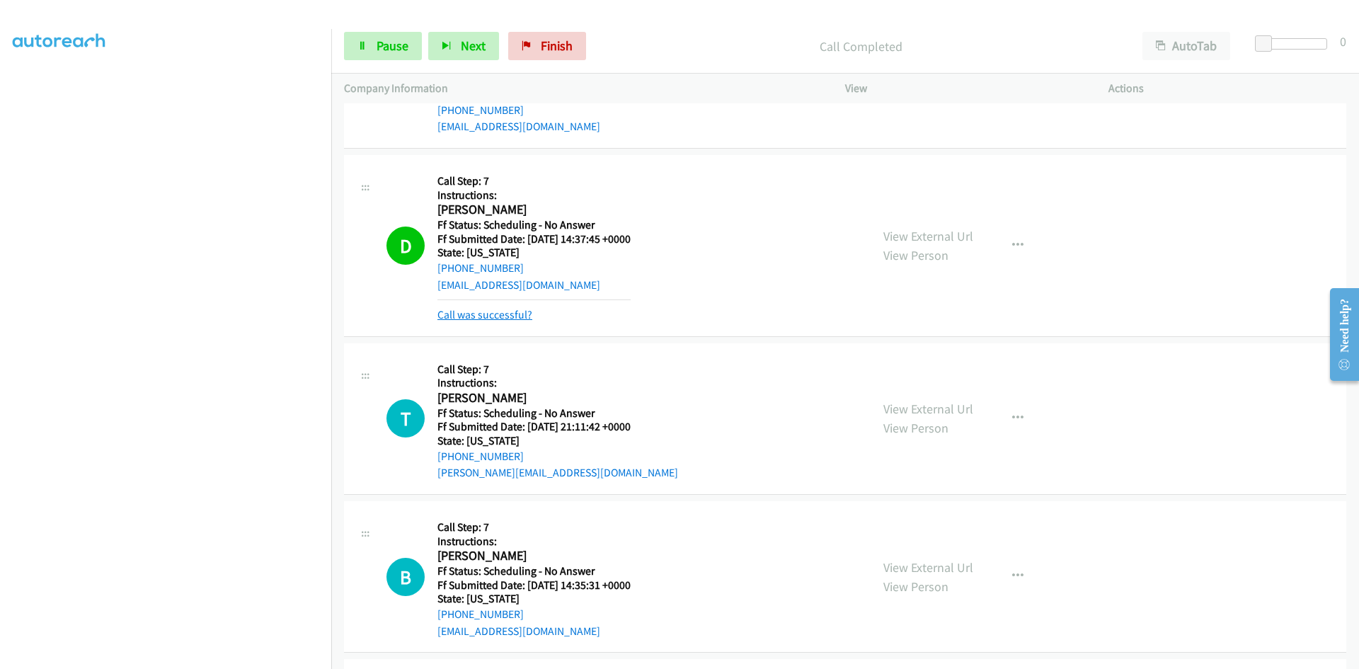
click at [508, 313] on link "Call was successful?" at bounding box center [484, 314] width 95 height 13
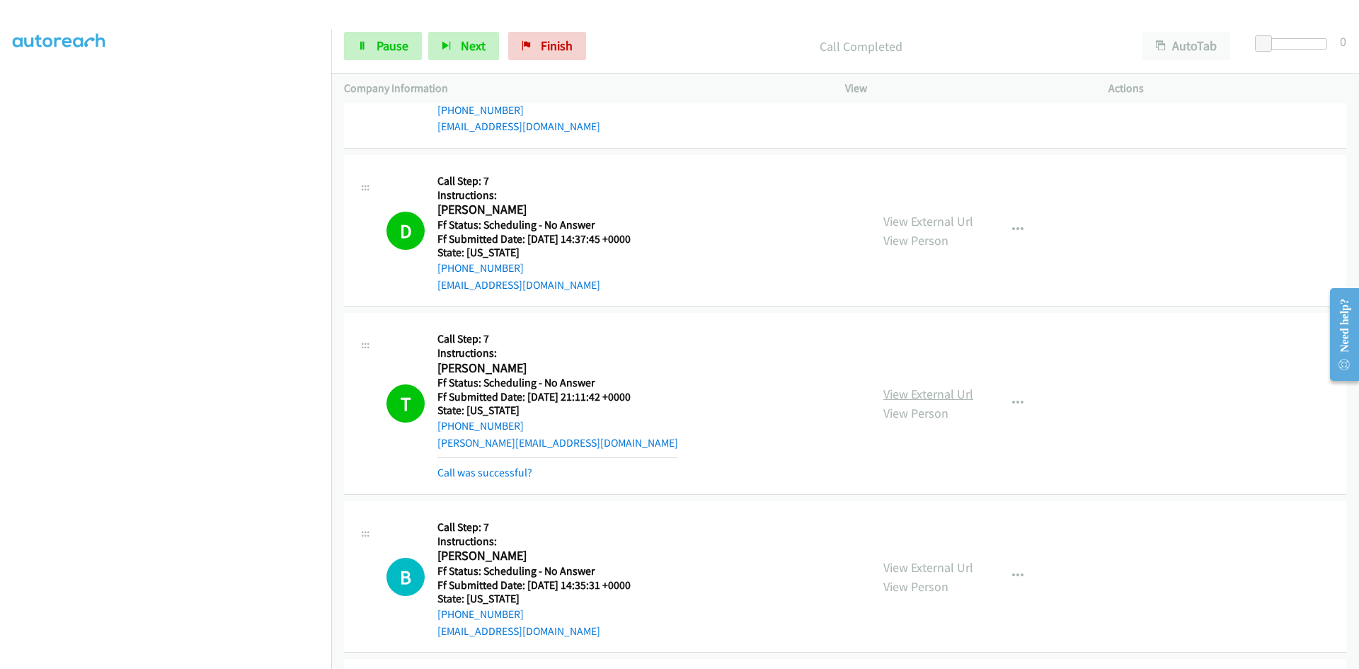
click at [945, 390] on link "View External Url" at bounding box center [928, 394] width 90 height 16
click at [503, 471] on link "Call was successful?" at bounding box center [484, 472] width 95 height 13
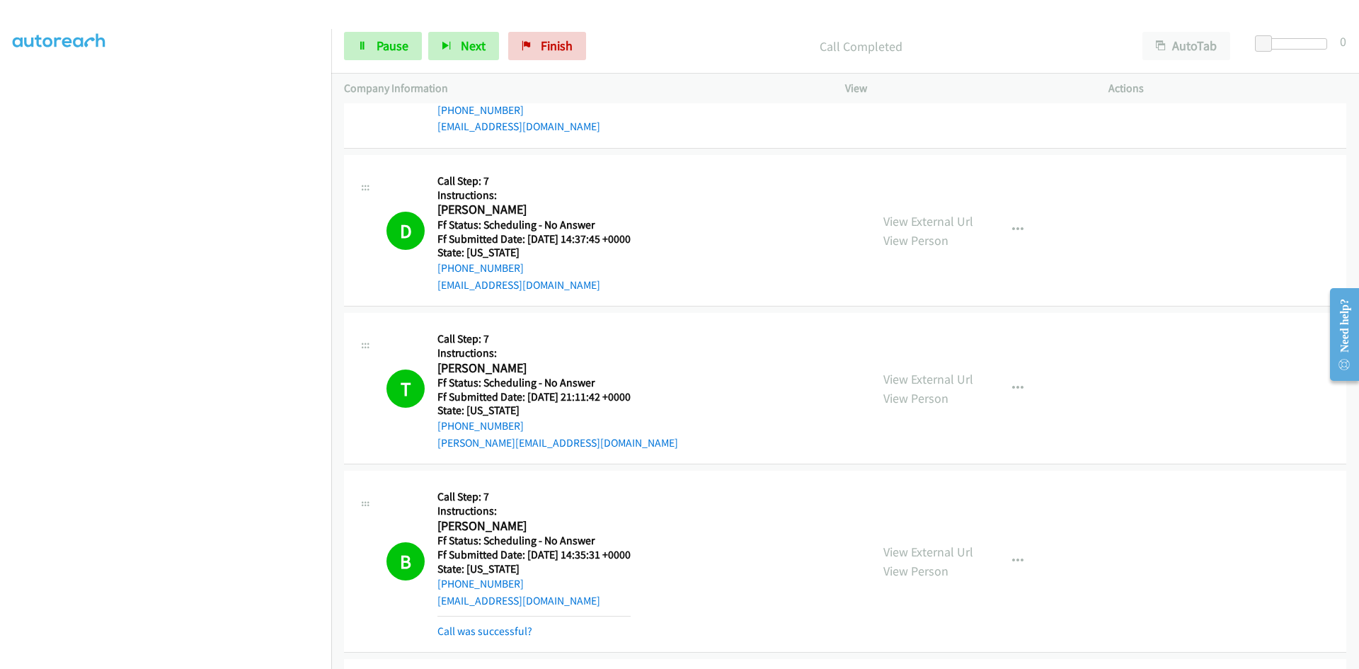
click at [1154, 560] on div "B Callback Scheduled Call Step: 7 Instructions: Bill Joe Dennis America/New_Yor…" at bounding box center [845, 562] width 1002 height 182
click at [942, 548] on link "View External Url" at bounding box center [928, 552] width 90 height 16
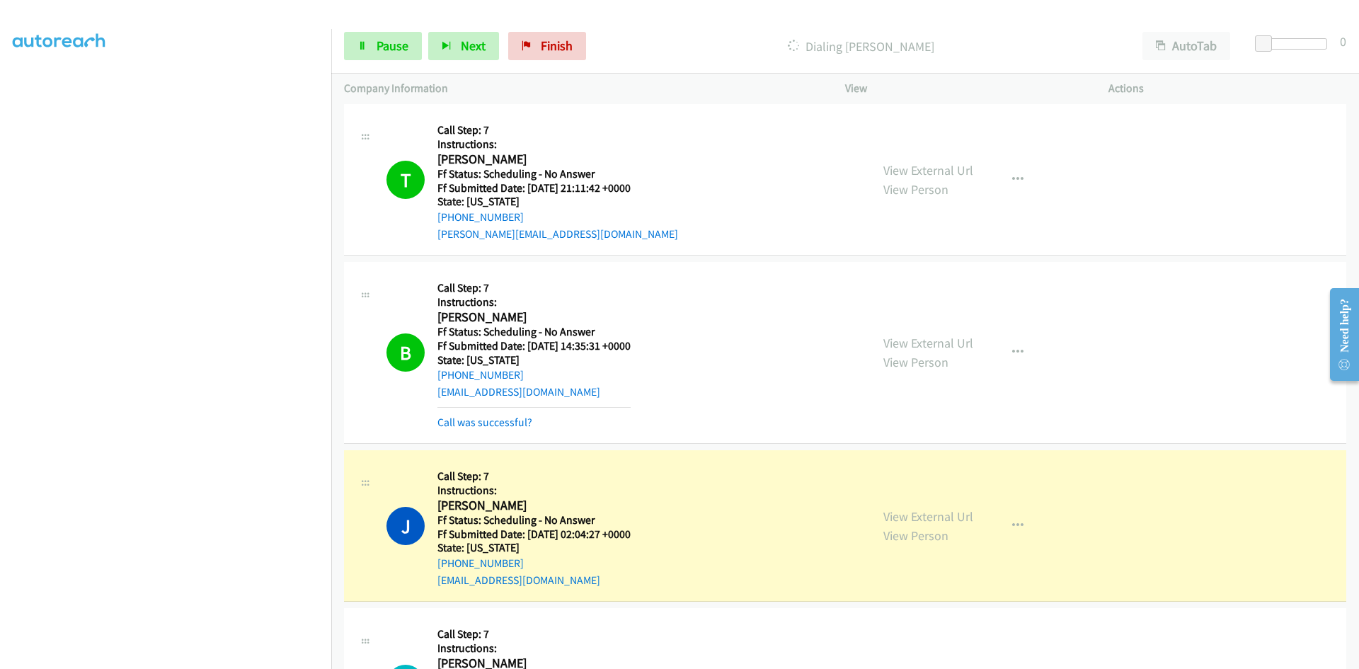
scroll to position [2564, 0]
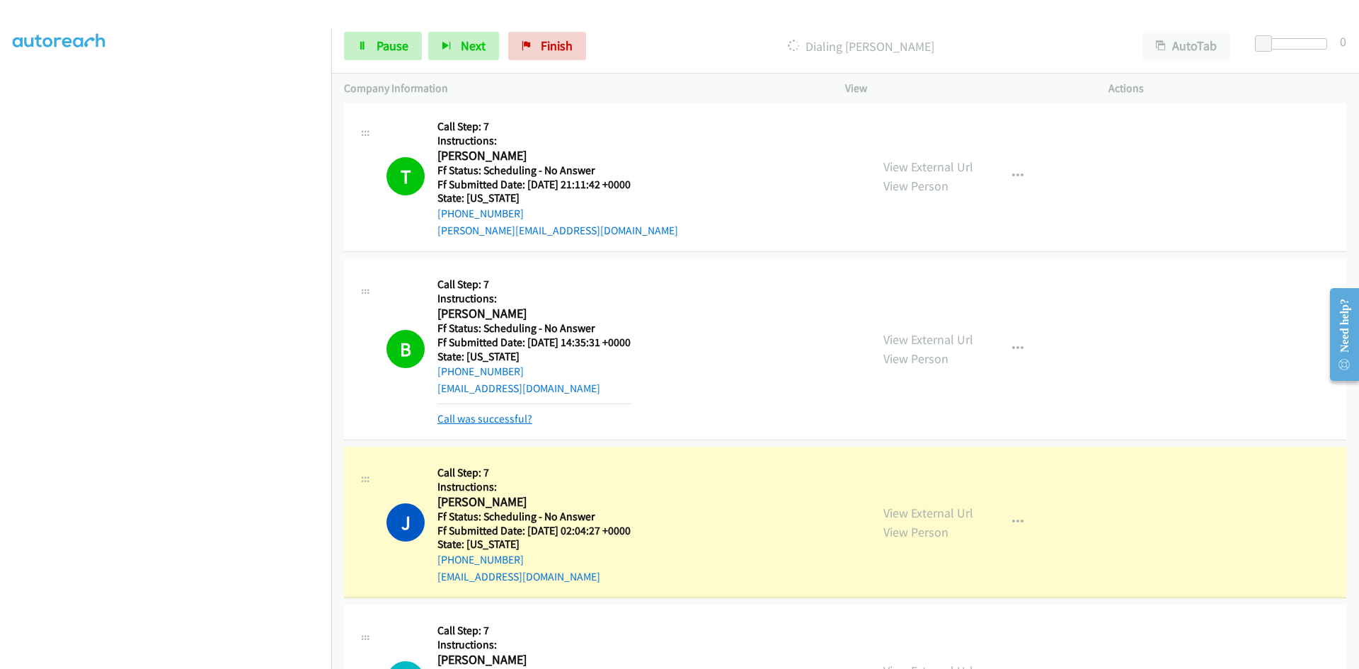
click at [518, 424] on link "Call was successful?" at bounding box center [484, 418] width 95 height 13
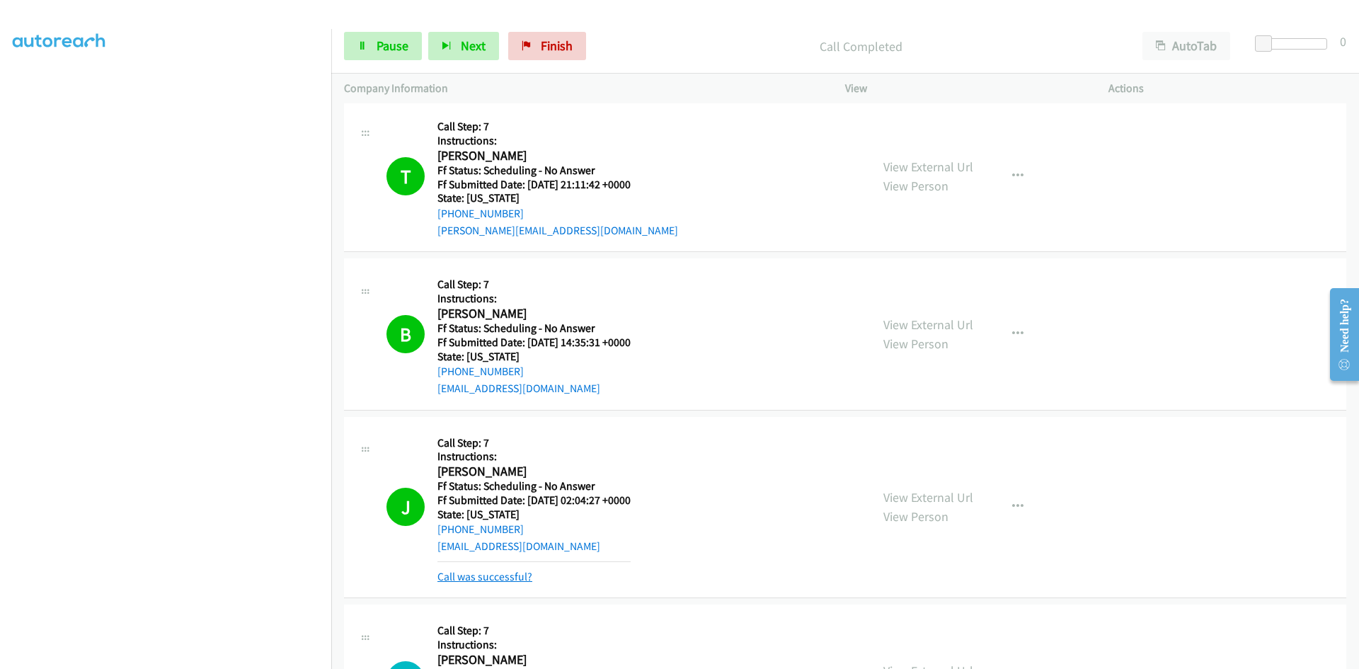
click at [491, 580] on link "Call was successful?" at bounding box center [484, 576] width 95 height 13
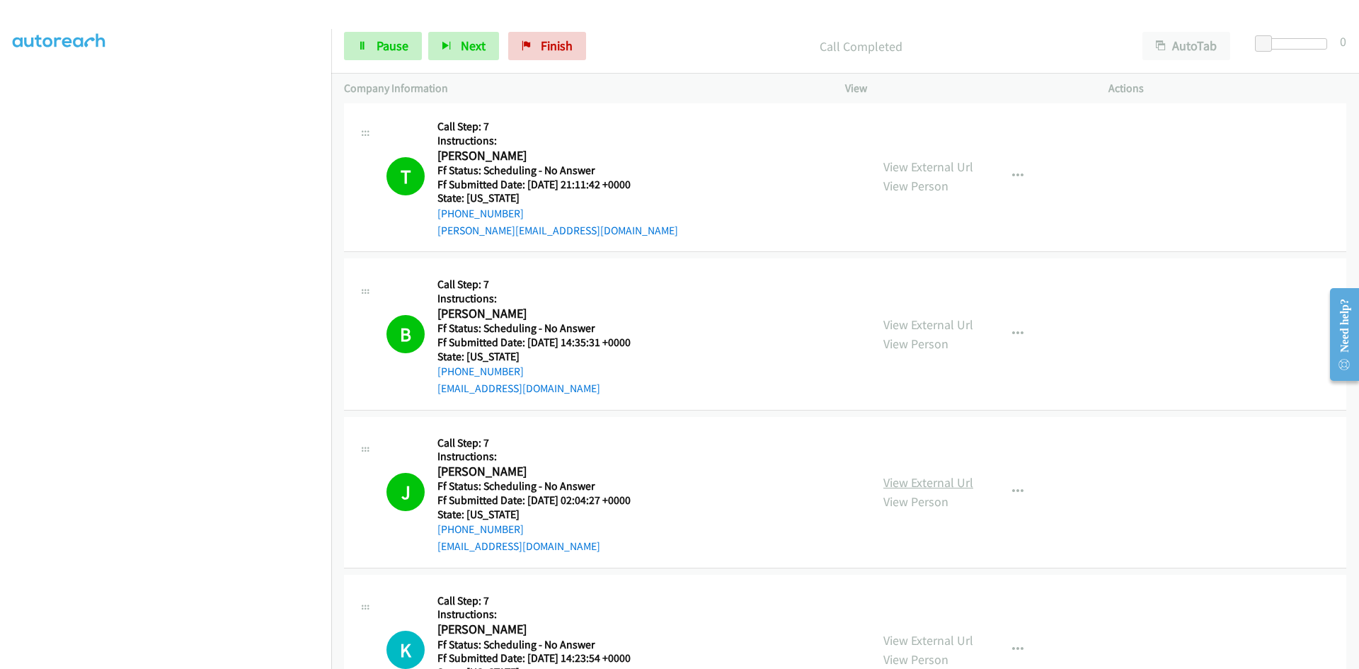
click at [931, 482] on link "View External Url" at bounding box center [928, 482] width 90 height 16
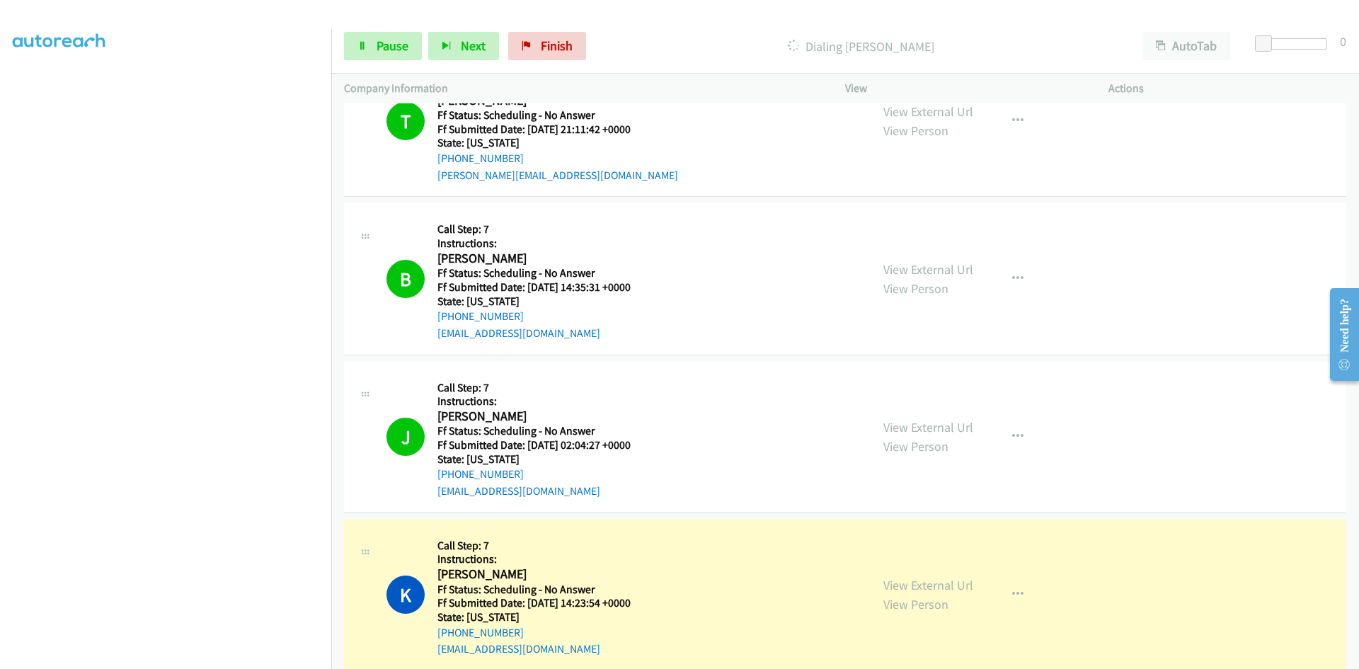
scroll to position [2776, 0]
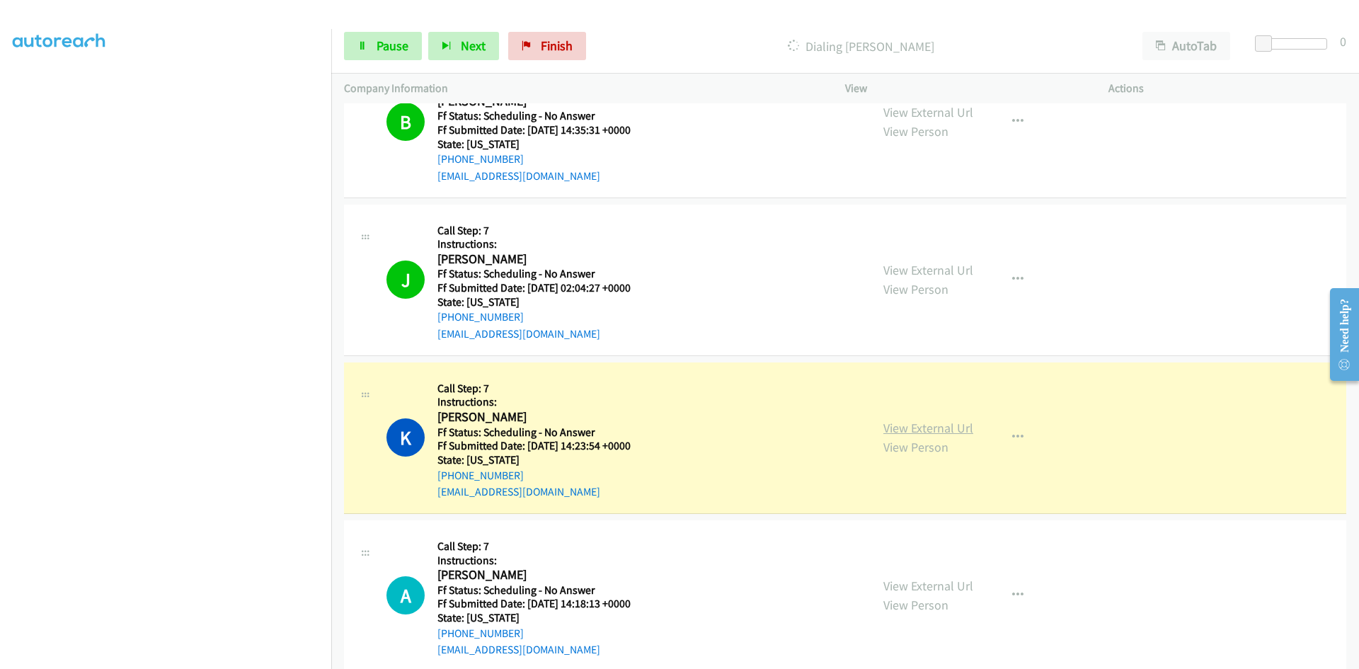
click at [958, 435] on link "View External Url" at bounding box center [928, 428] width 90 height 16
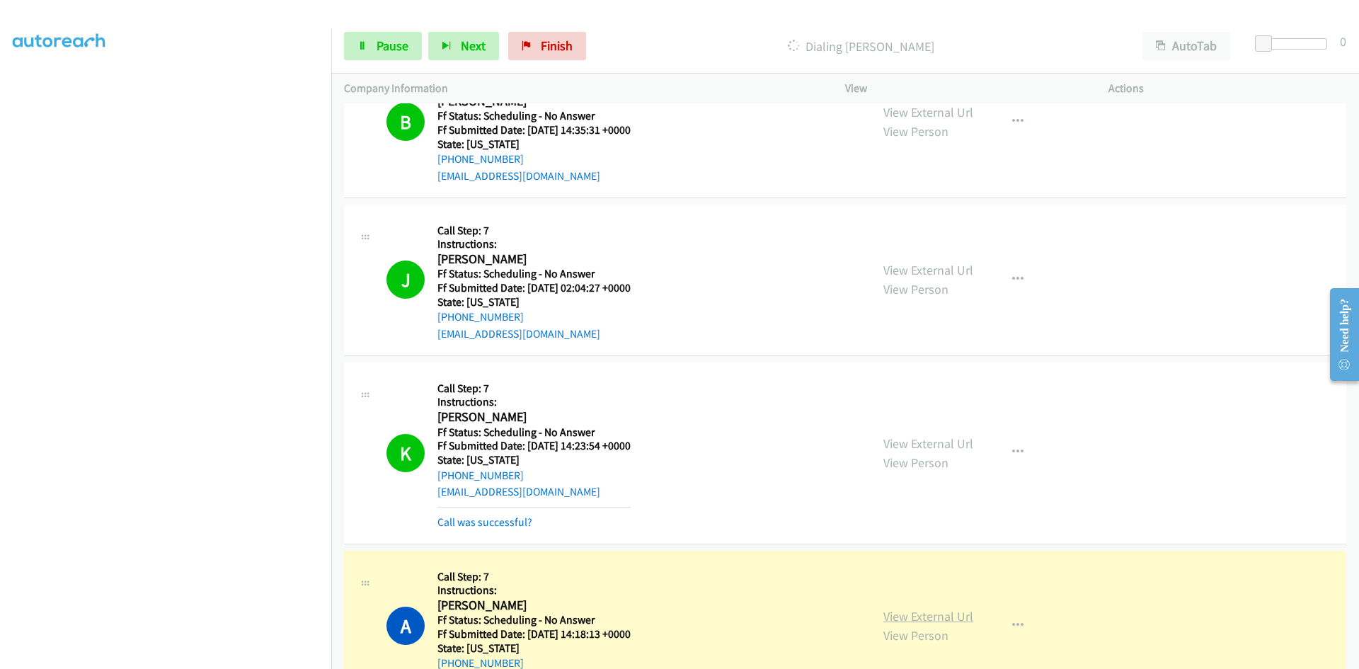
click at [931, 621] on link "View External Url" at bounding box center [928, 616] width 90 height 16
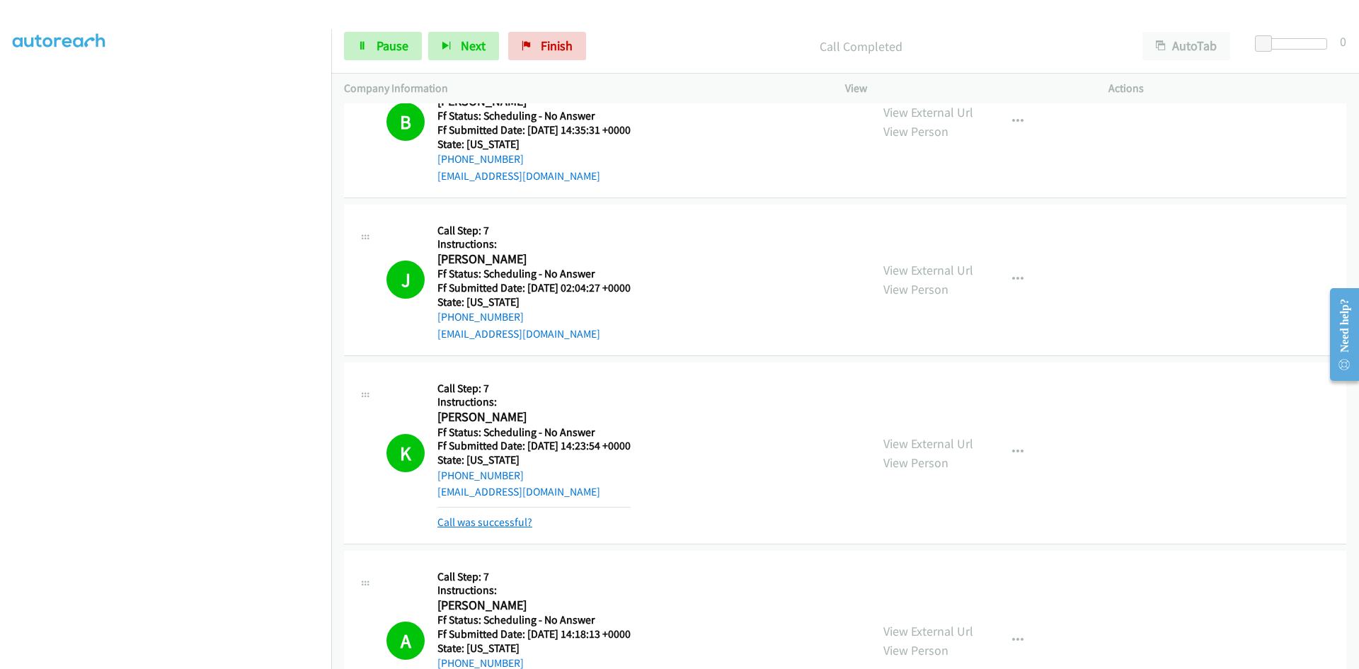
click at [474, 522] on link "Call was successful?" at bounding box center [484, 521] width 95 height 13
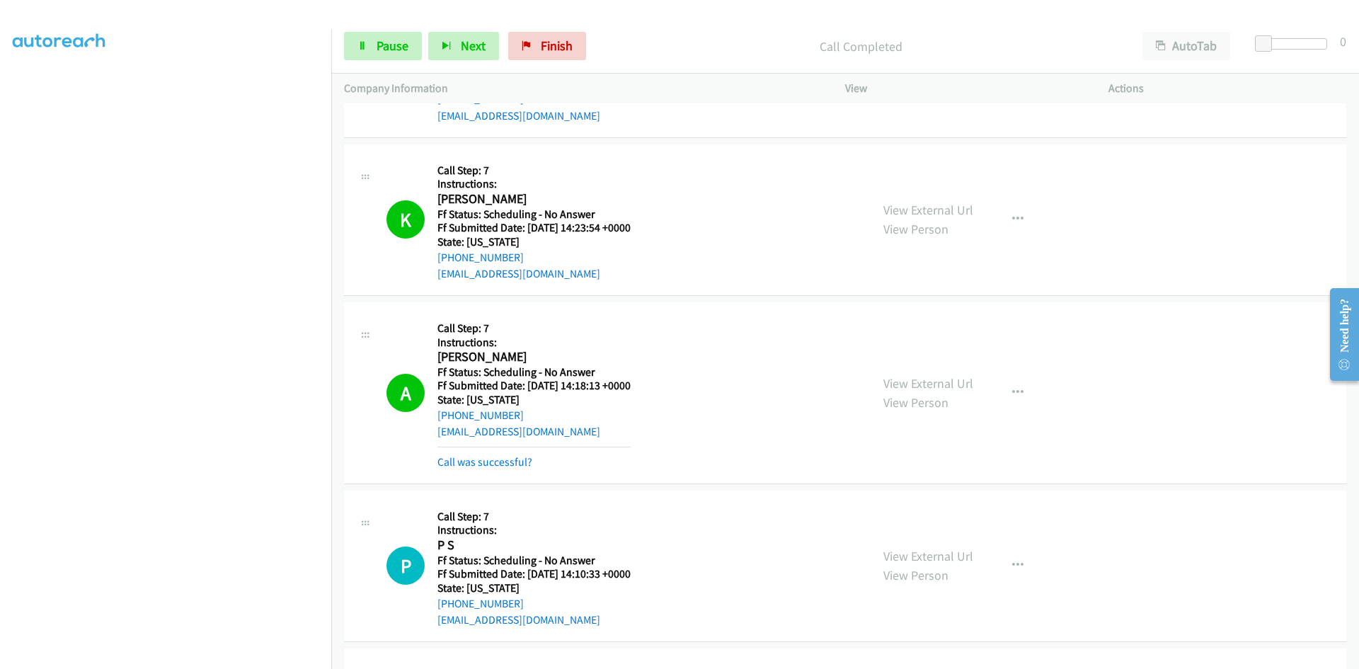
scroll to position [3059, 0]
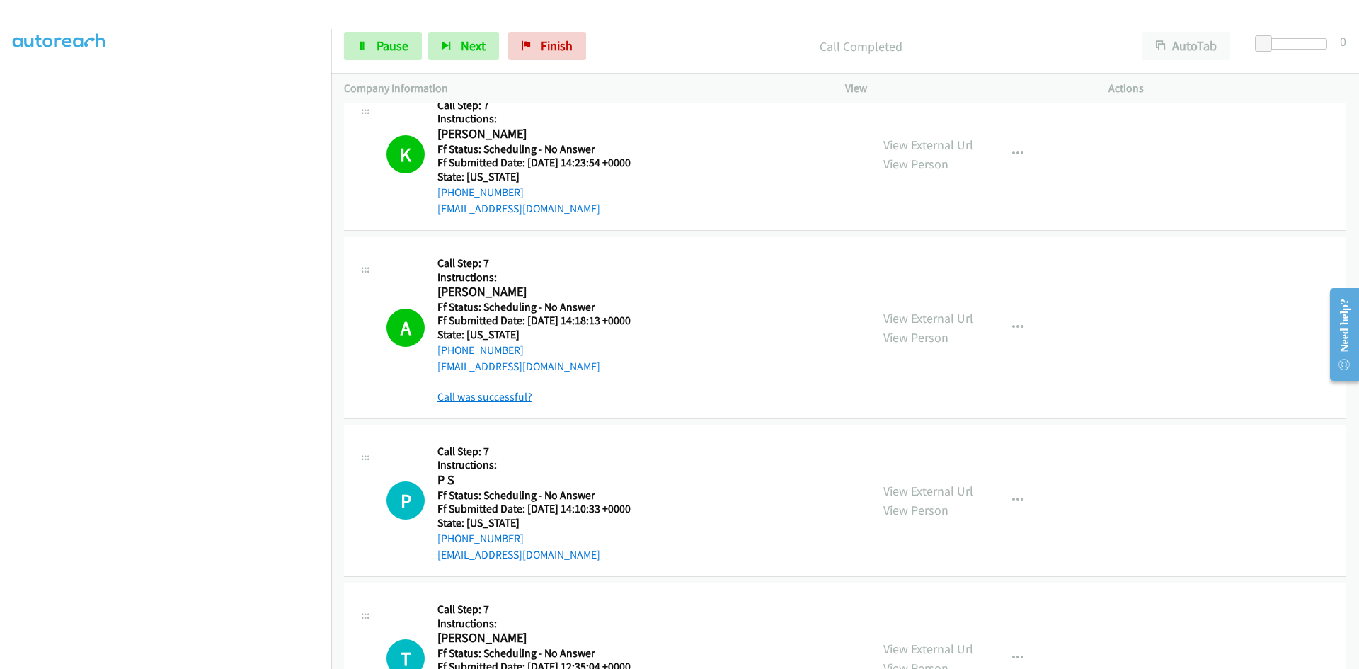
click at [487, 394] on link "Call was successful?" at bounding box center [484, 396] width 95 height 13
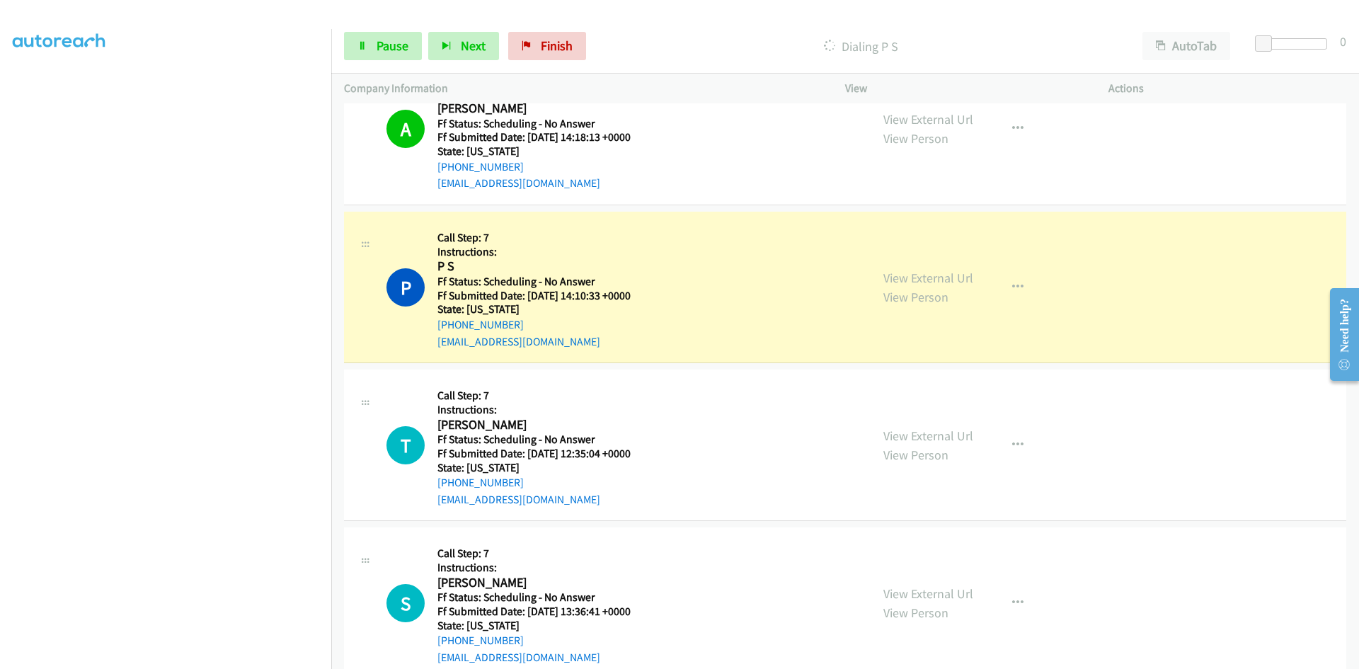
scroll to position [3272, 0]
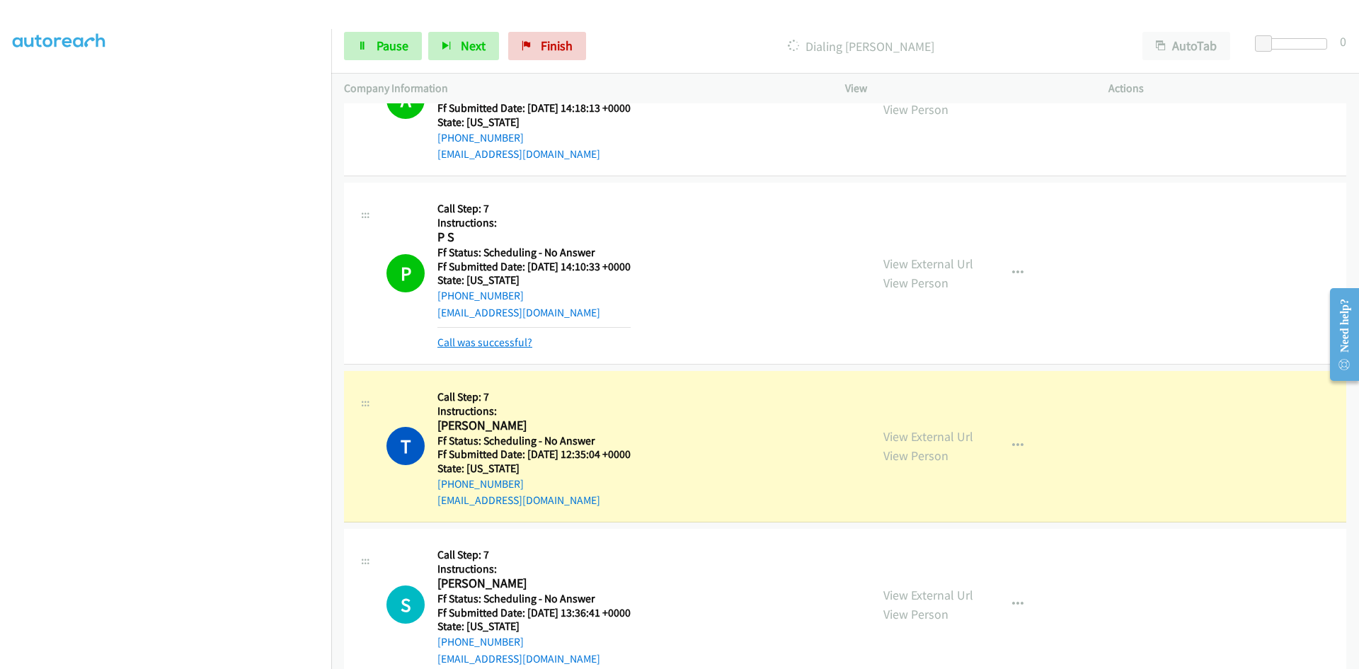
click at [504, 347] on link "Call was successful?" at bounding box center [484, 342] width 95 height 13
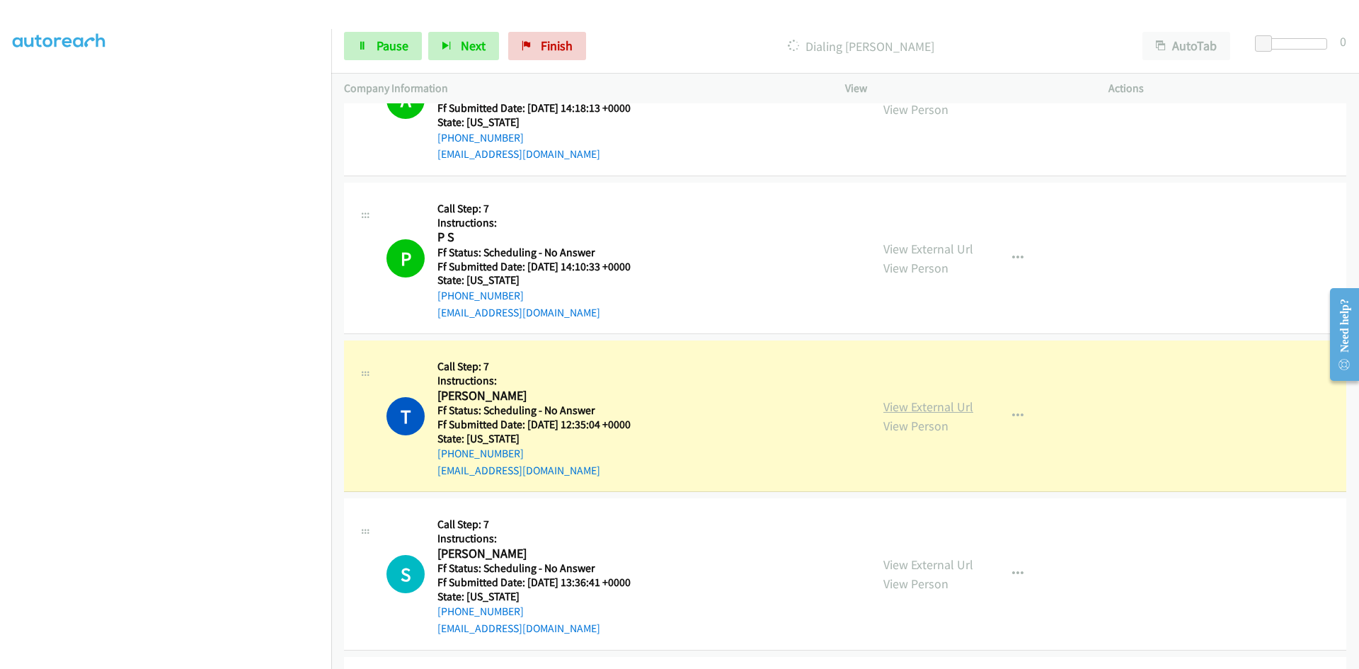
click at [949, 407] on link "View External Url" at bounding box center [928, 407] width 90 height 16
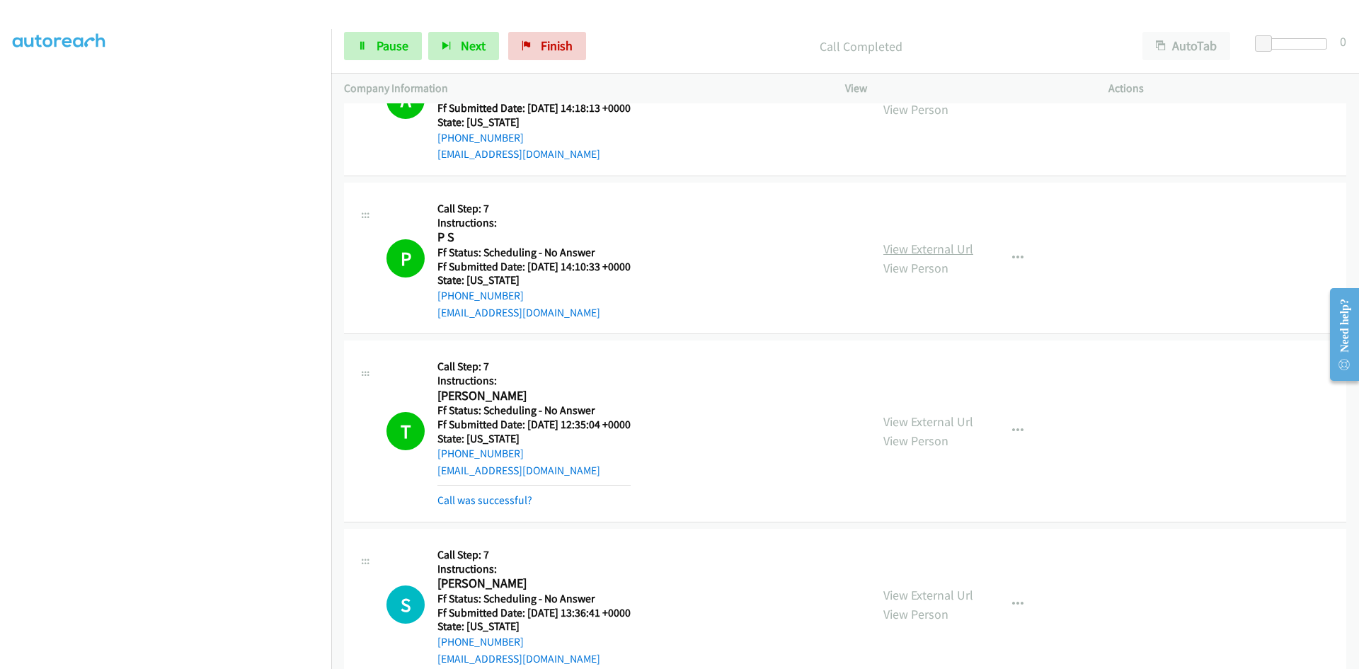
click at [954, 241] on link "View External Url" at bounding box center [928, 249] width 90 height 16
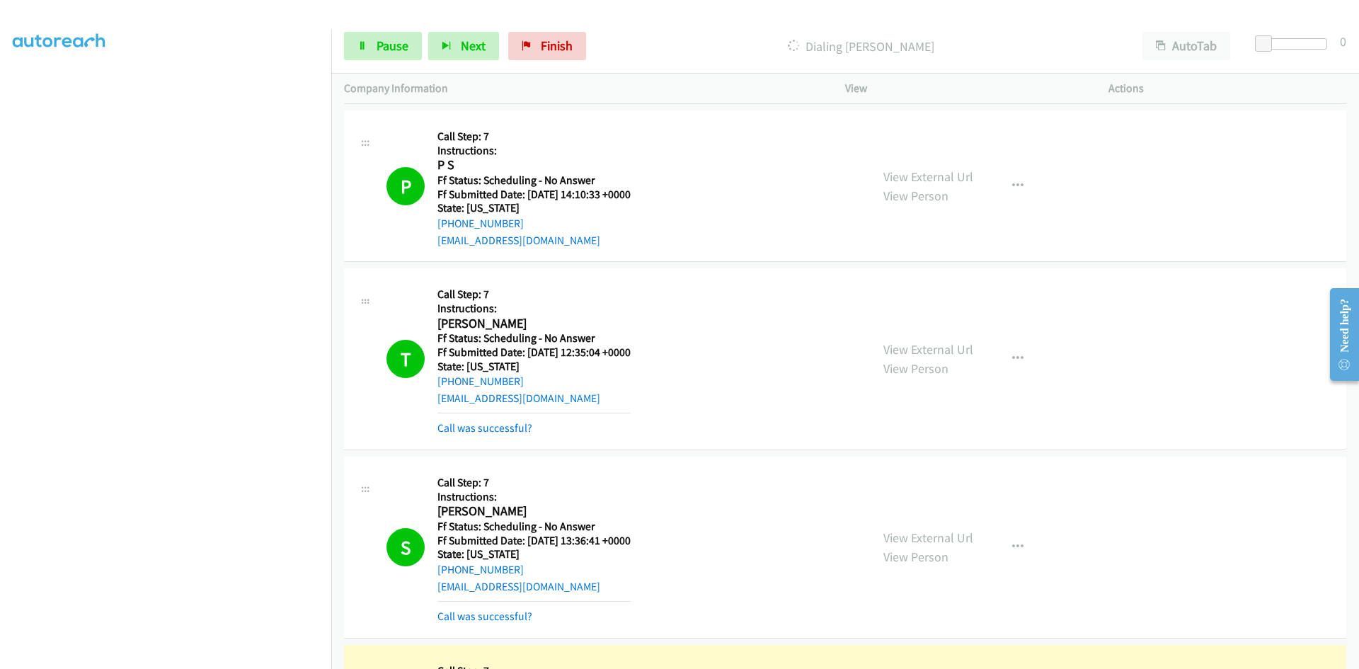
scroll to position [3342, 0]
click at [469, 433] on link "Call was successful?" at bounding box center [484, 429] width 95 height 13
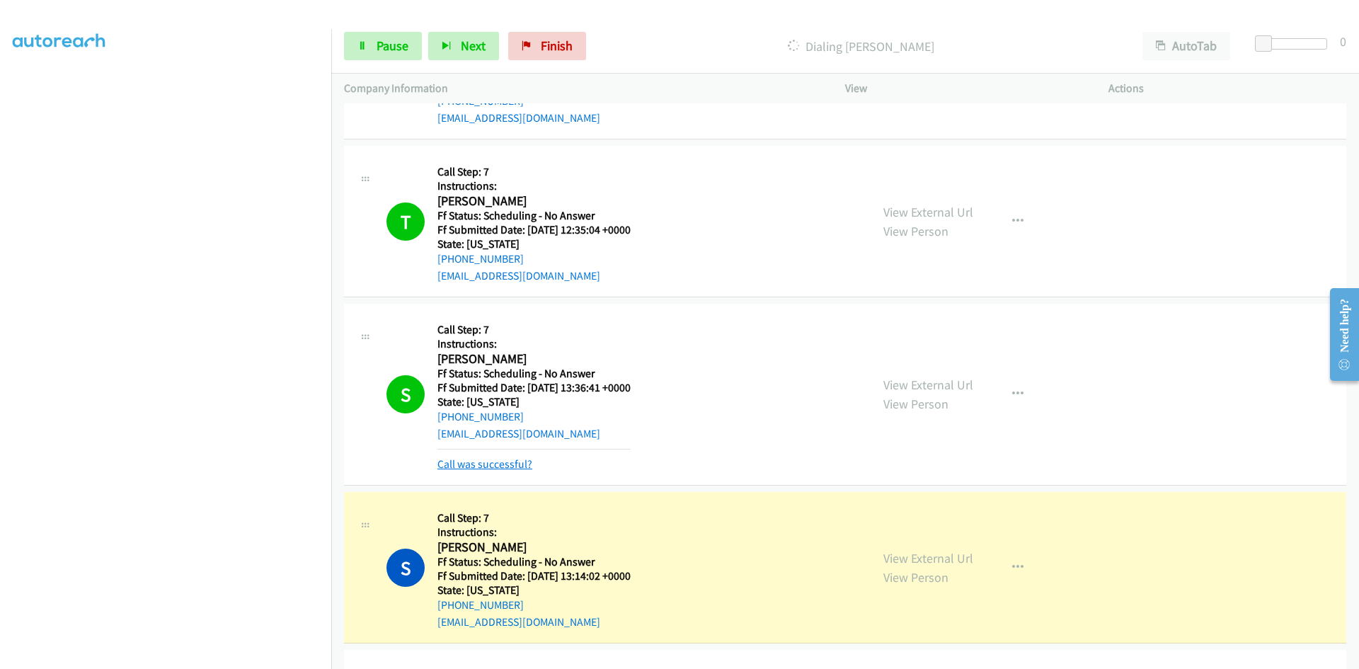
scroll to position [3484, 0]
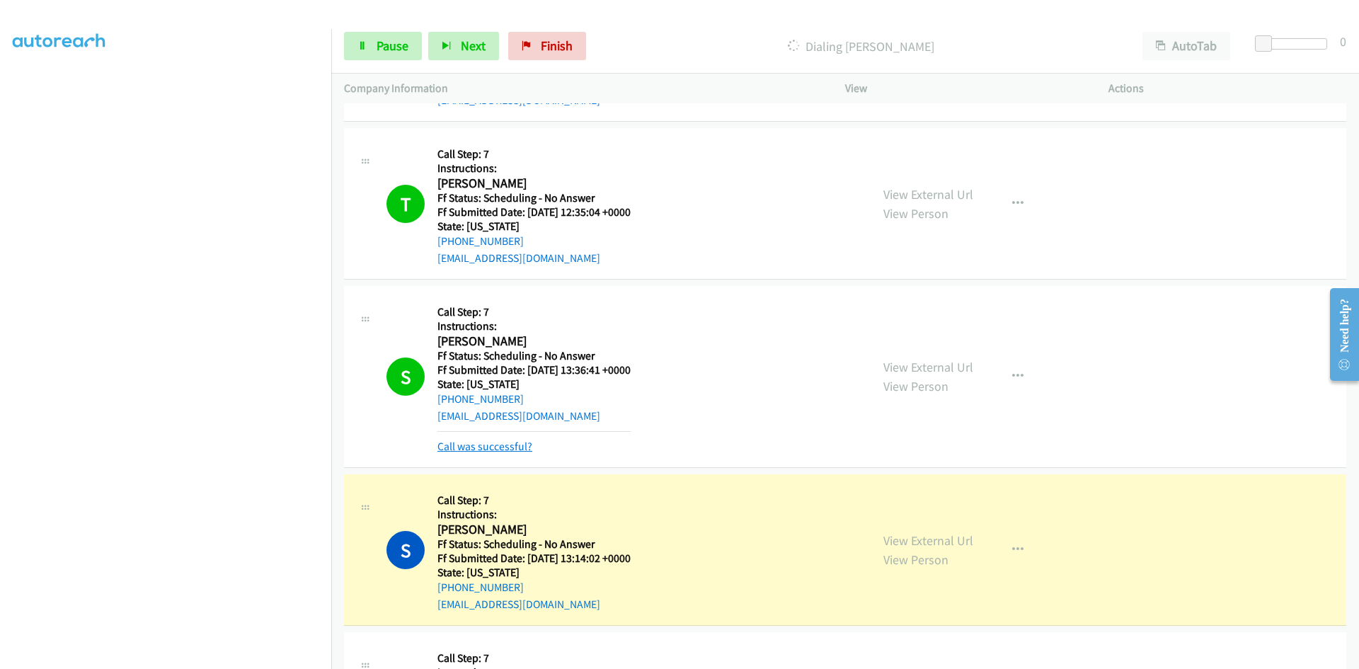
click at [471, 448] on link "Call was successful?" at bounding box center [484, 446] width 95 height 13
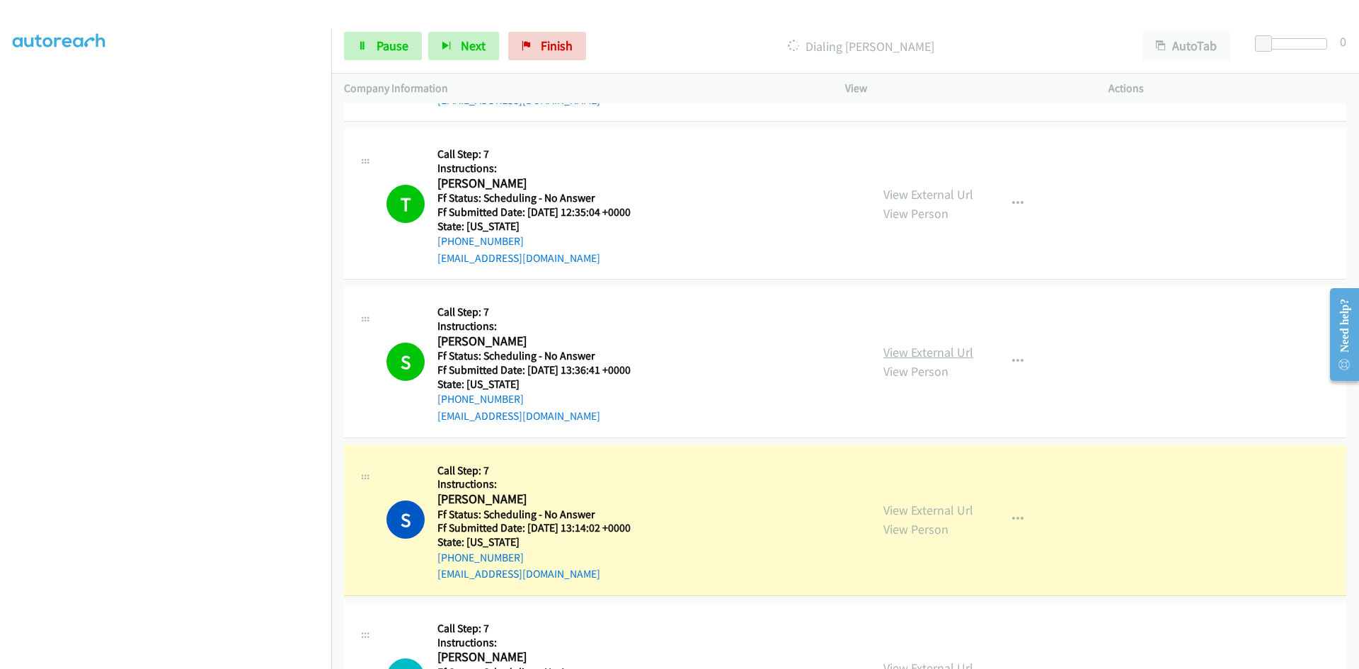
click at [962, 351] on link "View External Url" at bounding box center [928, 352] width 90 height 16
click at [392, 50] on span "Pause" at bounding box center [393, 46] width 32 height 16
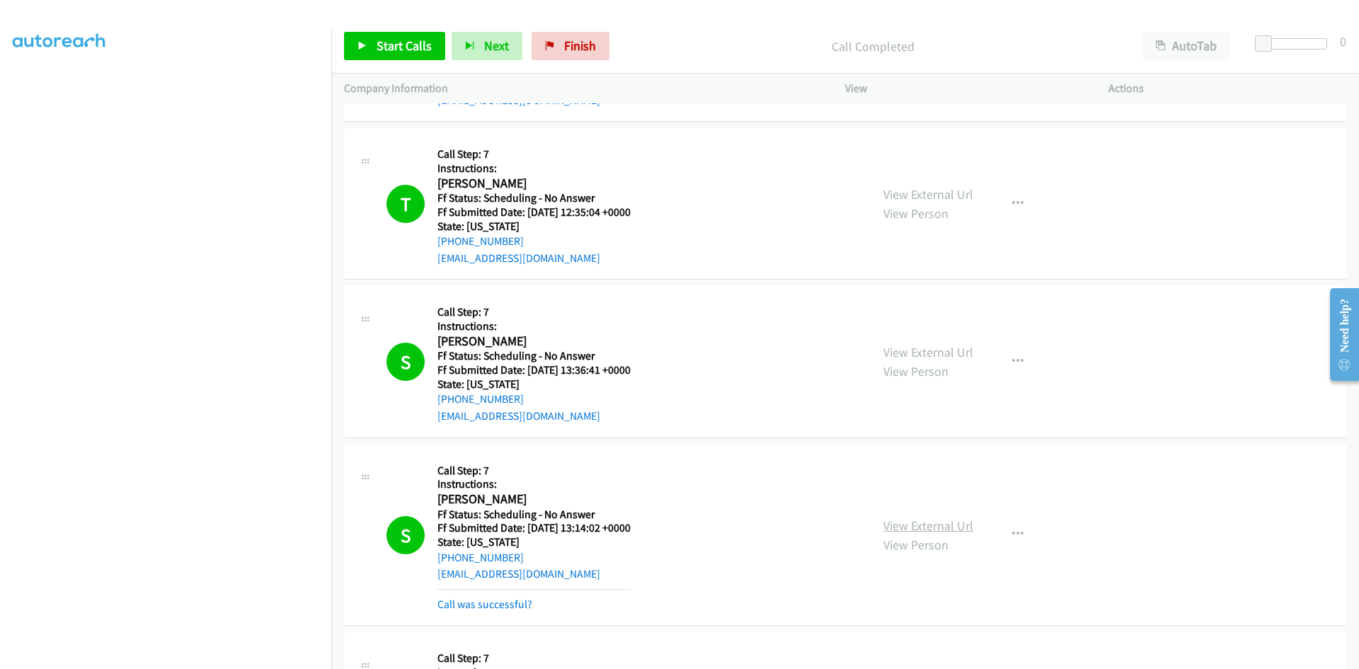
click at [947, 526] on link "View External Url" at bounding box center [928, 525] width 90 height 16
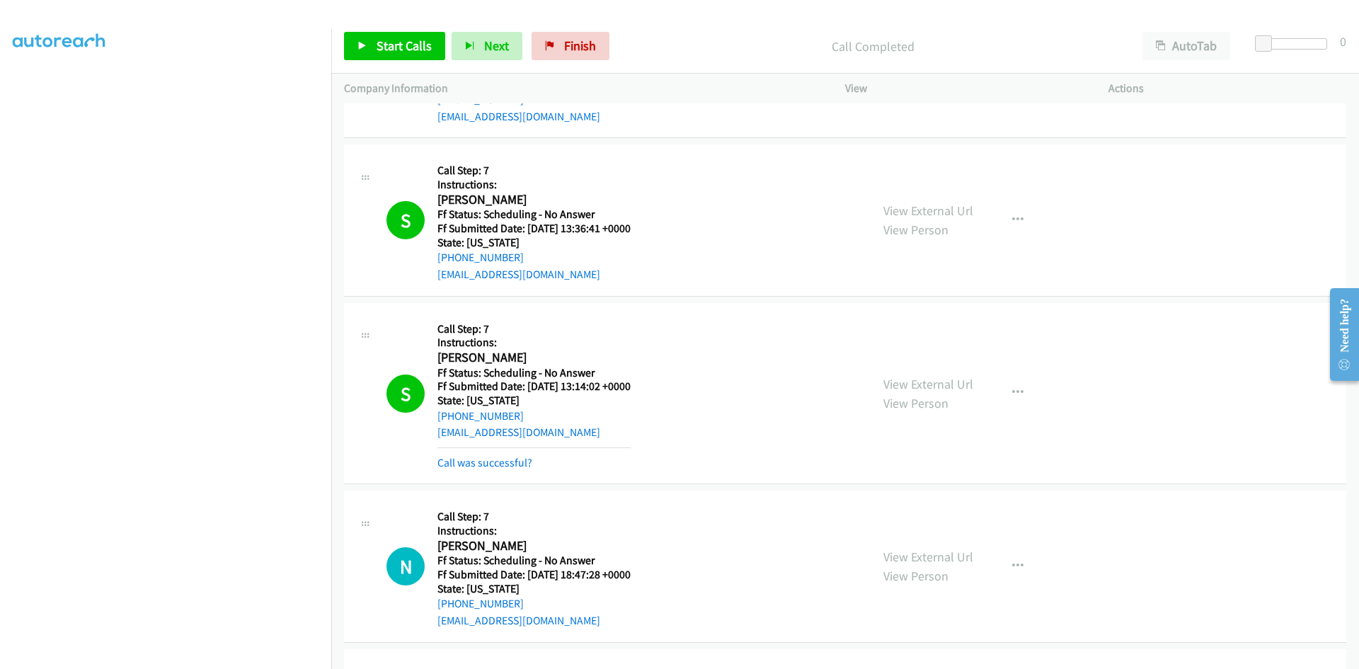
scroll to position [3696, 0]
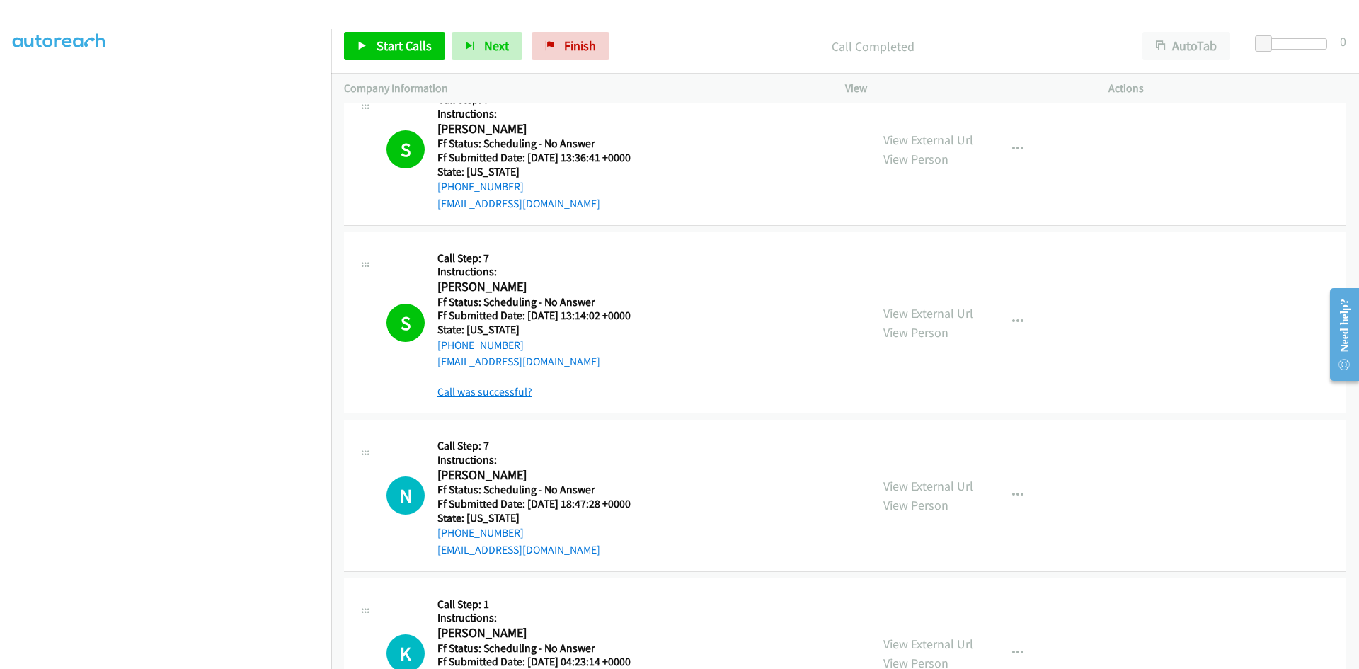
click at [520, 392] on link "Call was successful?" at bounding box center [484, 391] width 95 height 13
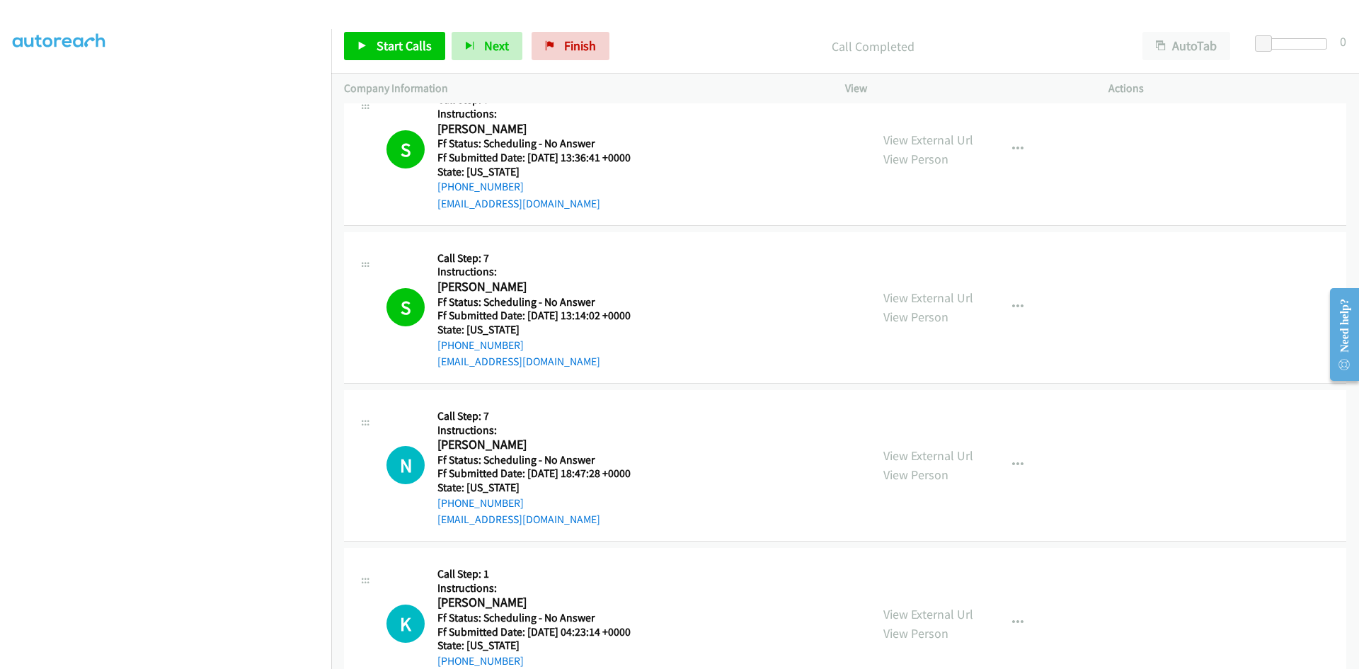
scroll to position [3838, 0]
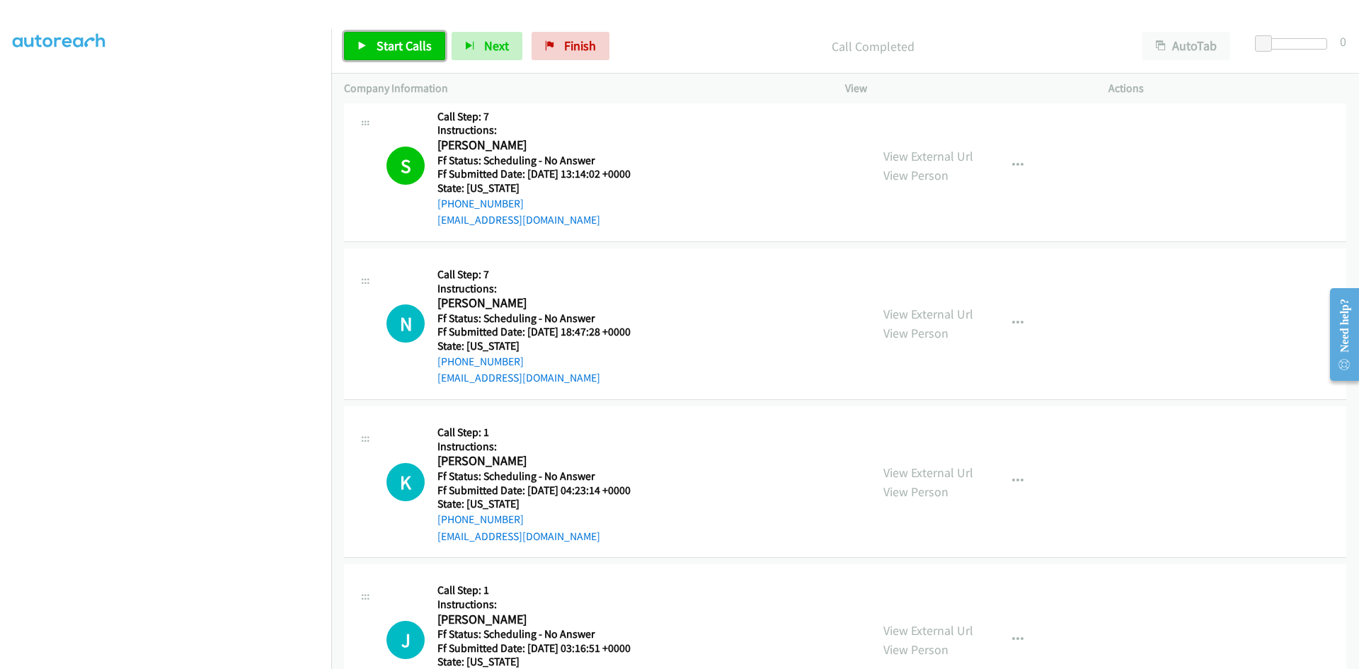
click at [398, 39] on span "Start Calls" at bounding box center [404, 46] width 55 height 16
click at [554, 50] on span "Finish" at bounding box center [557, 46] width 32 height 16
